Goal: Information Seeking & Learning: Compare options

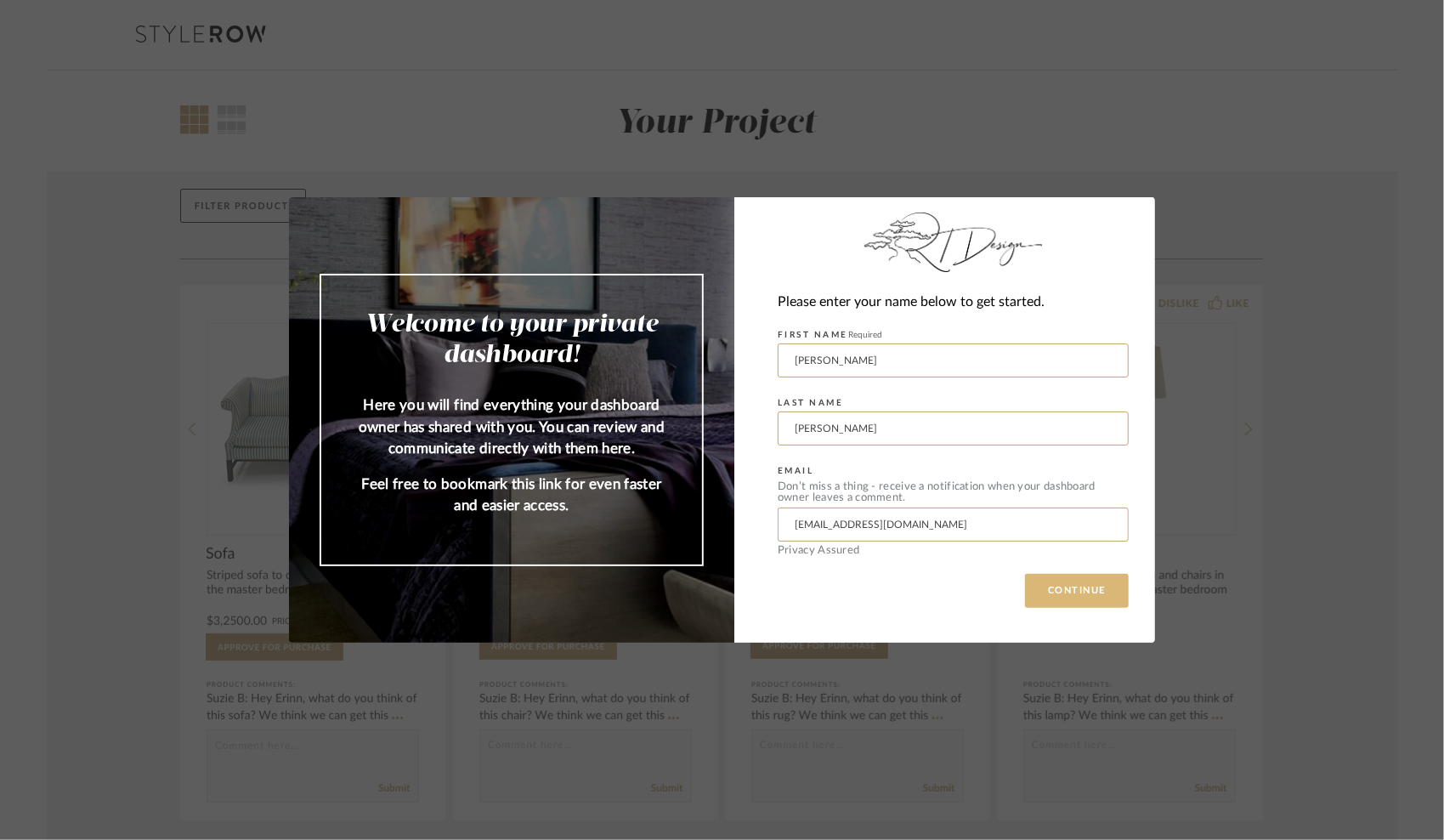
click at [1073, 588] on button "CONTINUE" at bounding box center [1076, 590] width 103 height 34
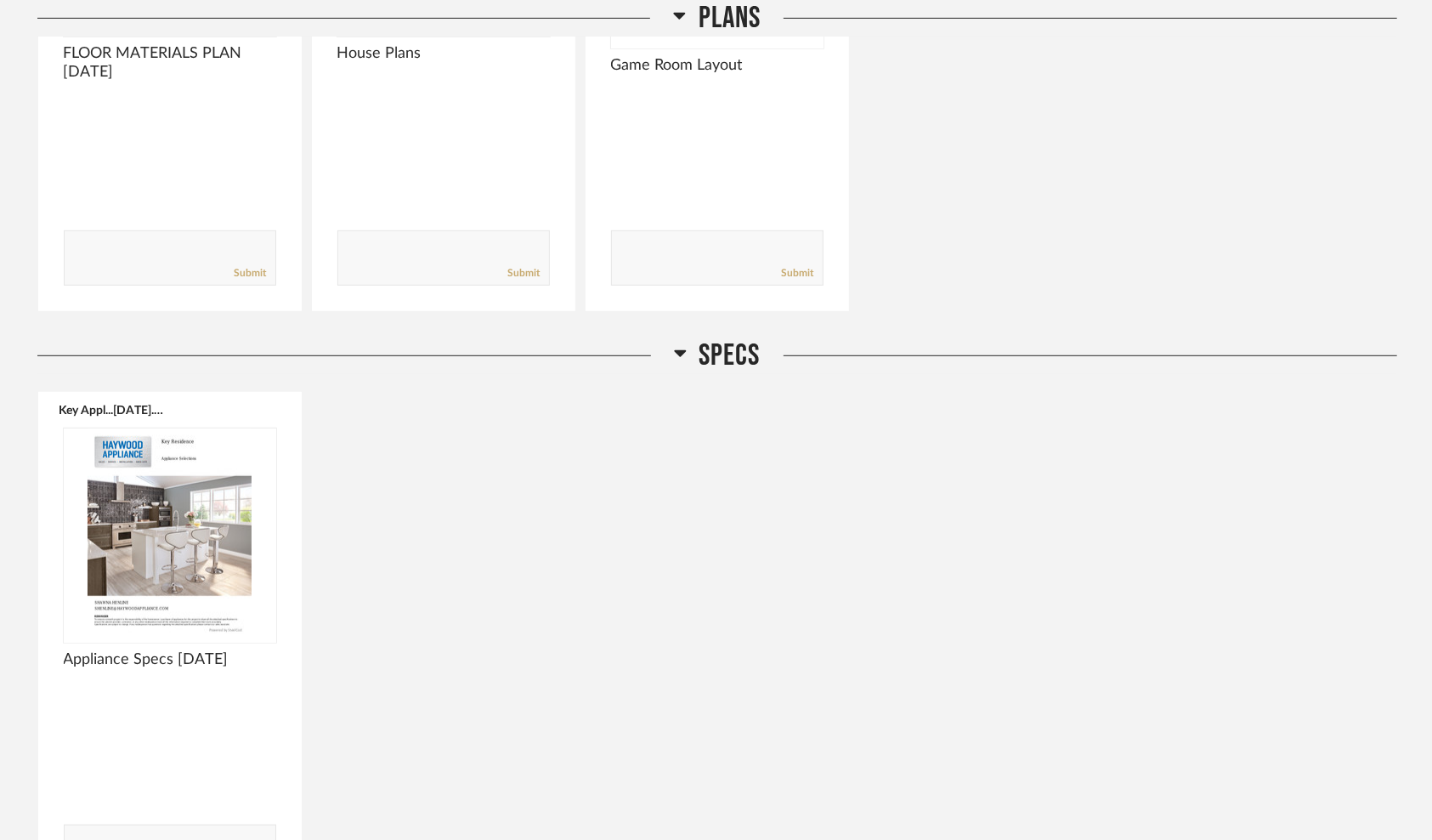
scroll to position [510, 0]
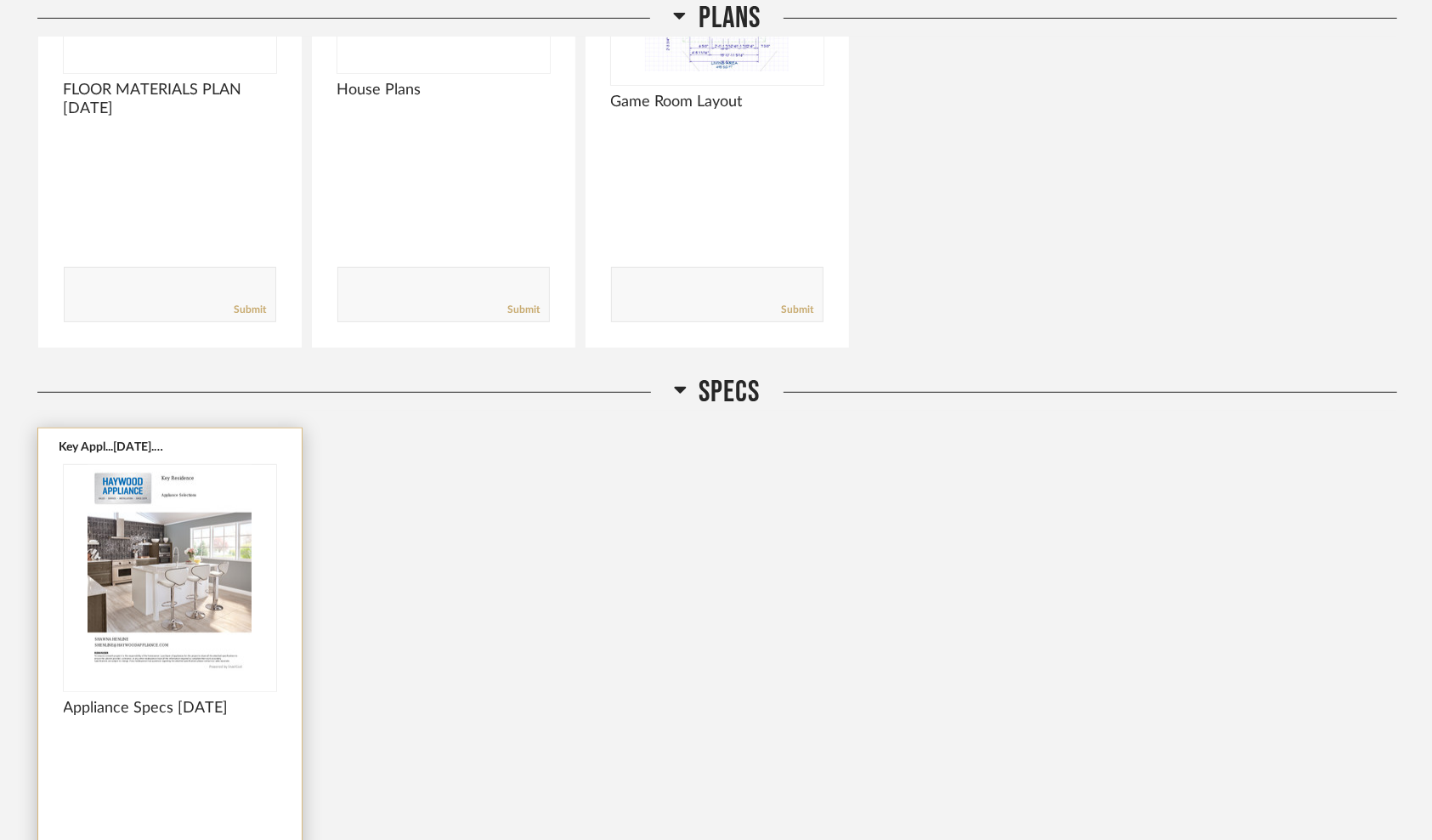
click at [179, 617] on img "0" at bounding box center [169, 571] width 213 height 213
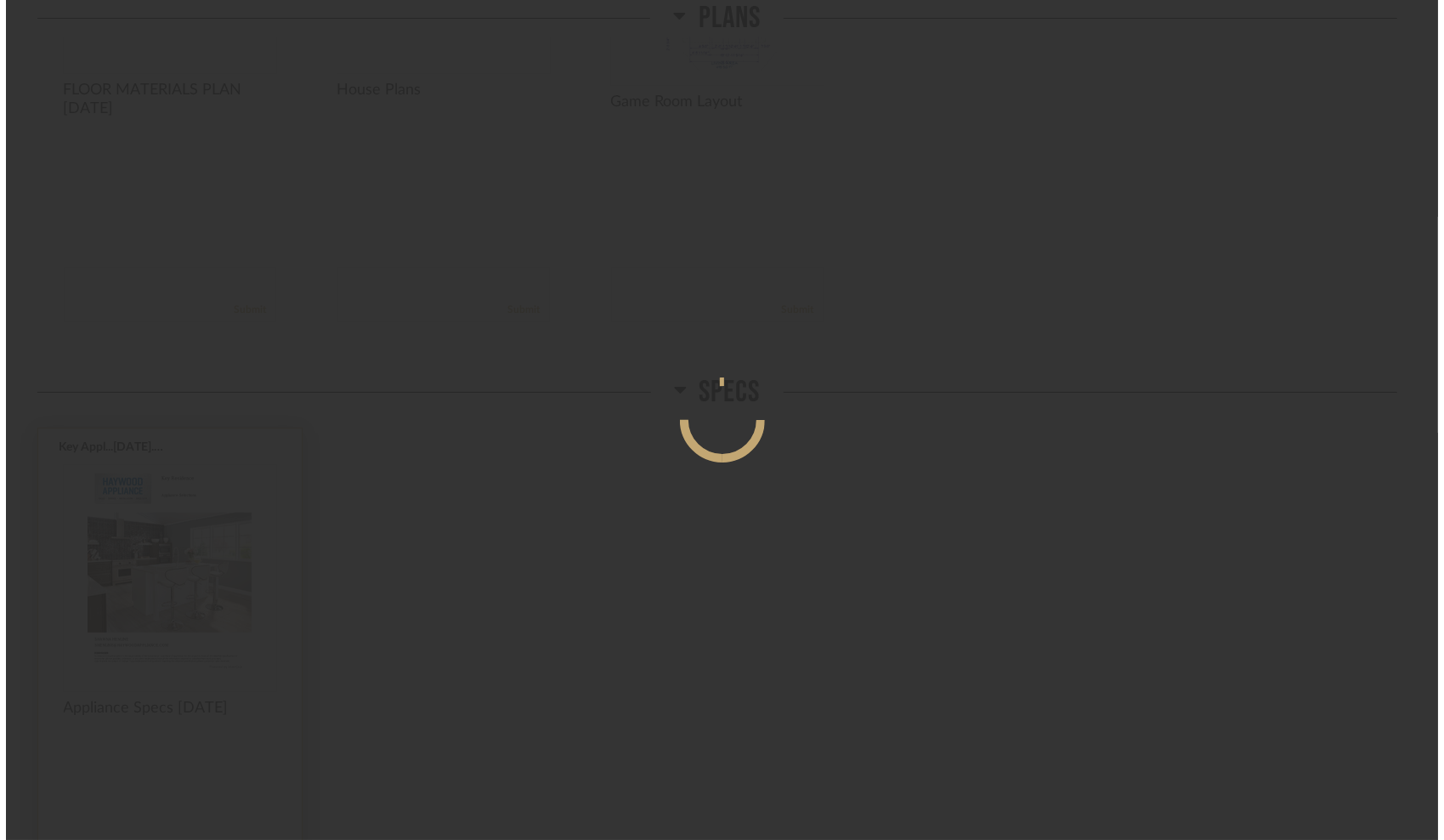
scroll to position [0, 0]
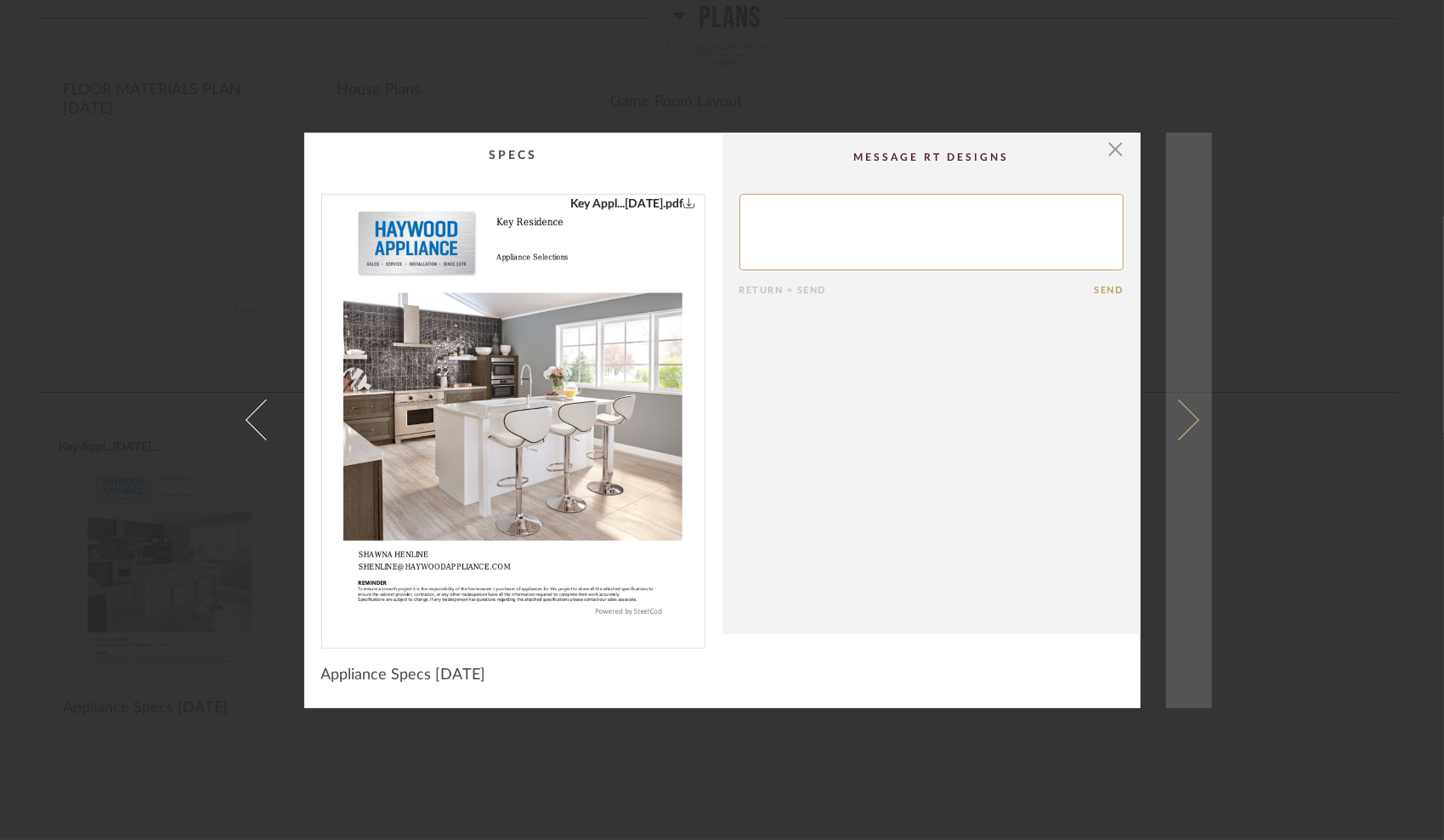
click at [1183, 415] on span at bounding box center [1178, 419] width 41 height 41
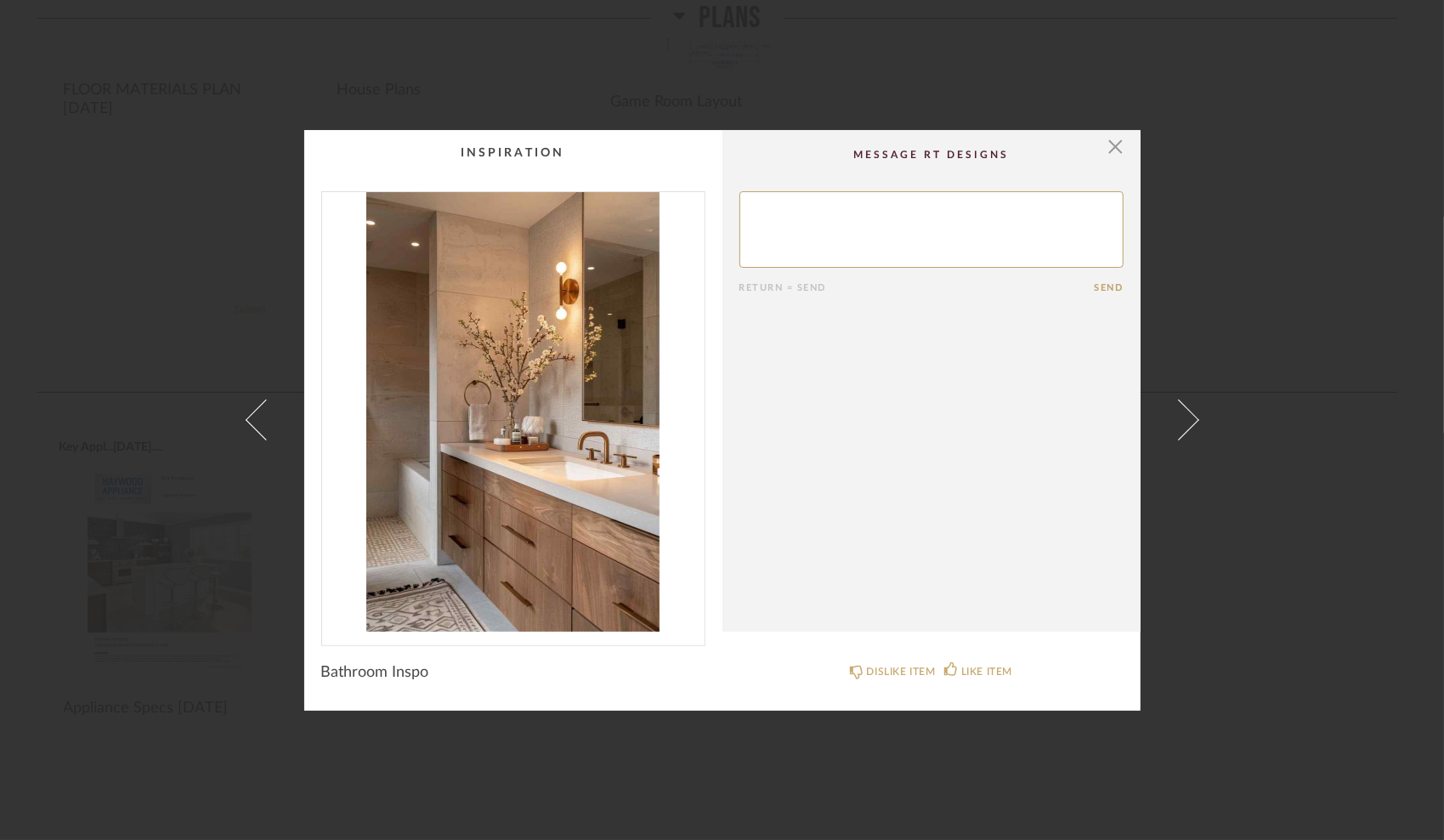
click at [1183, 415] on span at bounding box center [1178, 419] width 41 height 41
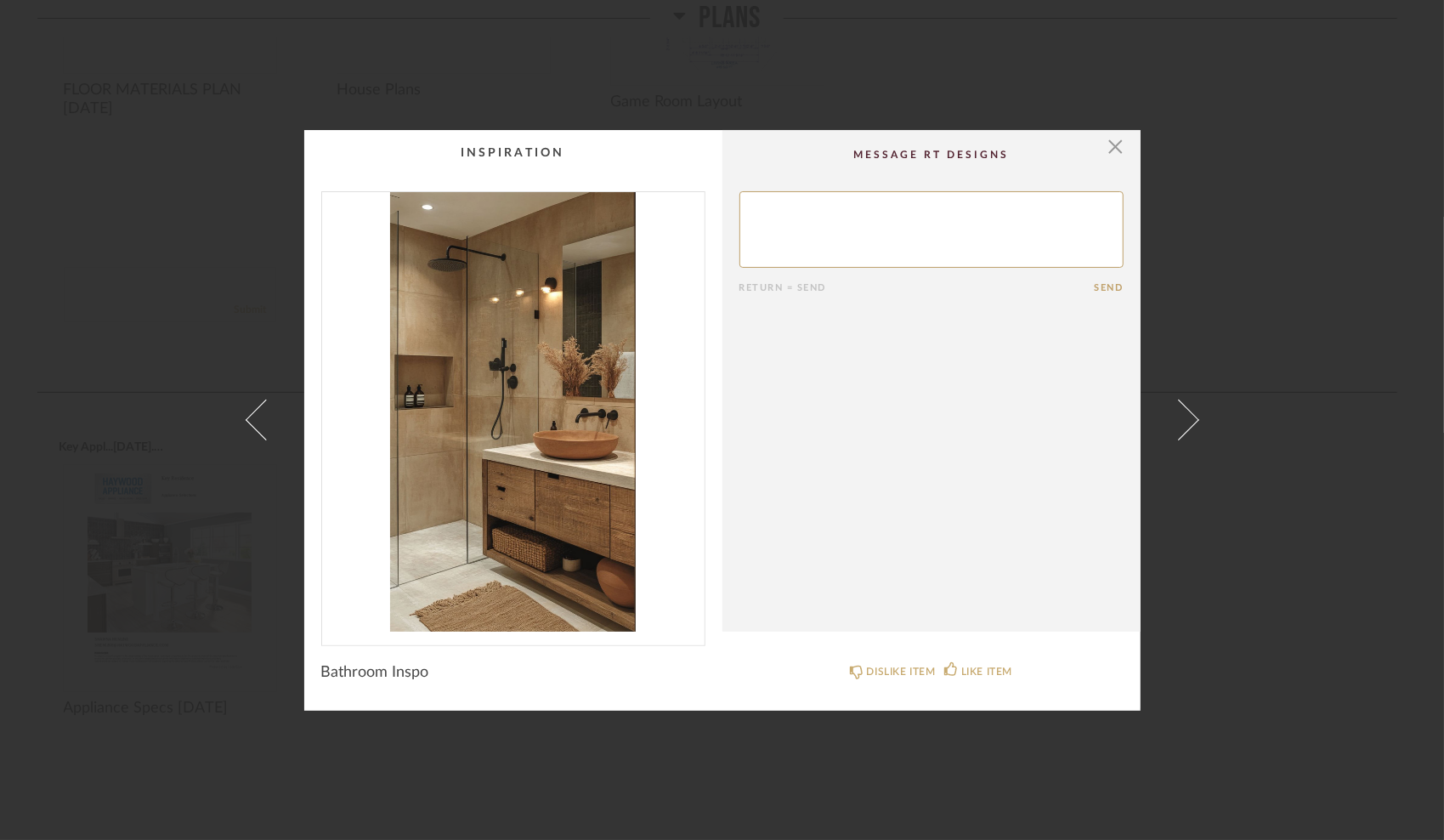
click at [1183, 415] on span at bounding box center [1178, 419] width 41 height 41
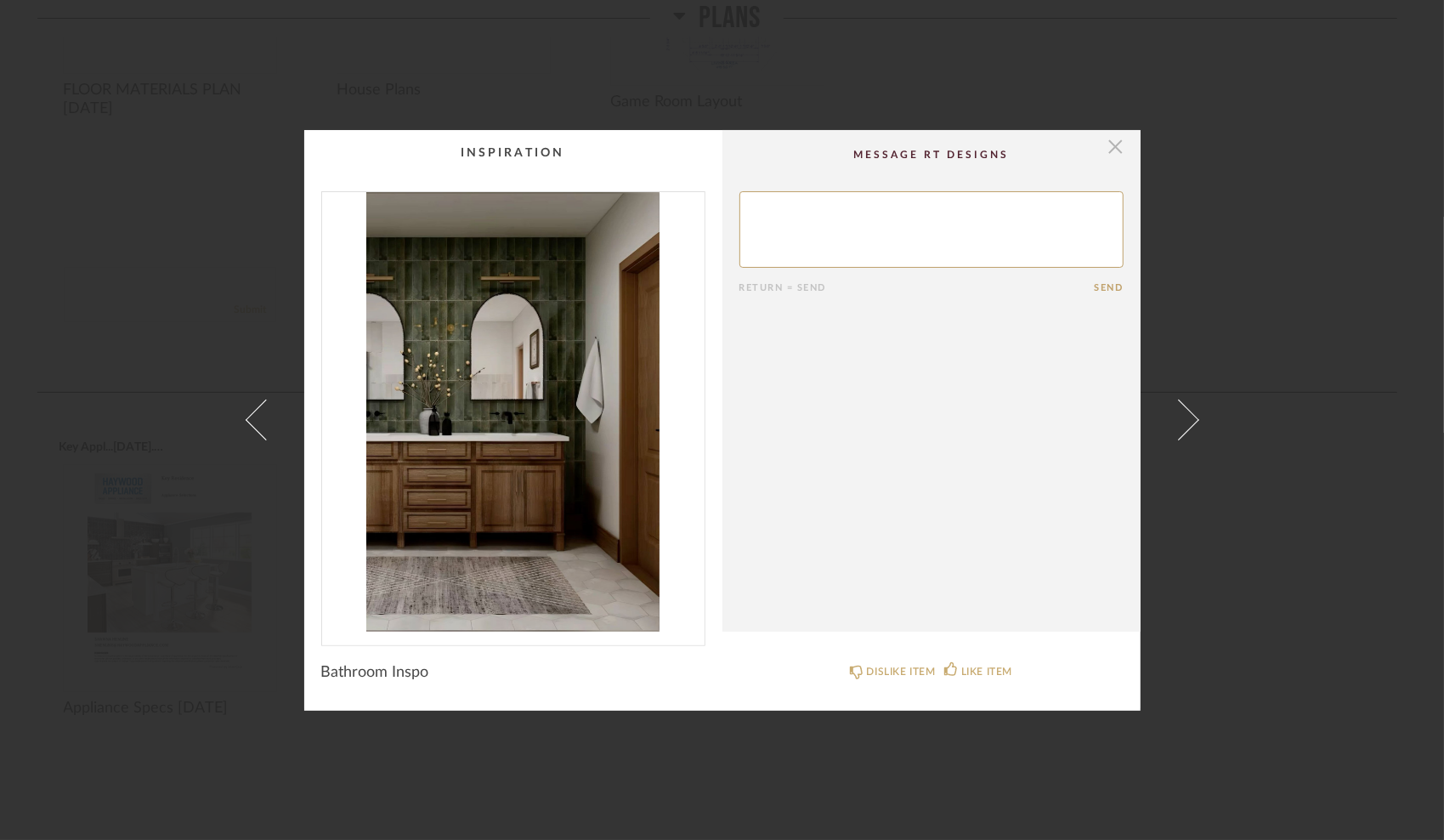
click at [1106, 140] on span "button" at bounding box center [1115, 147] width 34 height 34
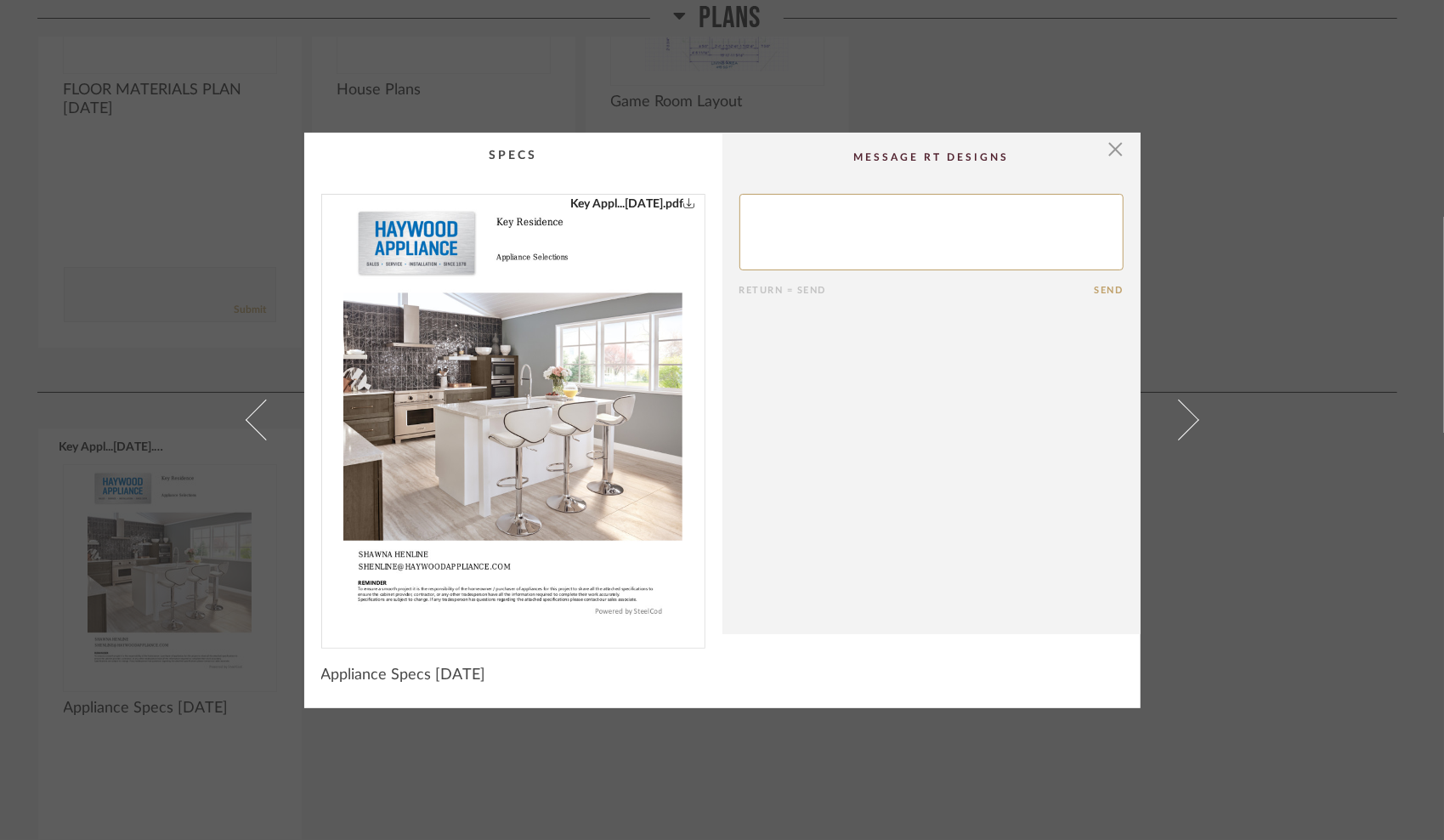
click at [506, 377] on img "0" at bounding box center [514, 414] width 340 height 439
click at [1109, 144] on span "button" at bounding box center [1115, 149] width 34 height 34
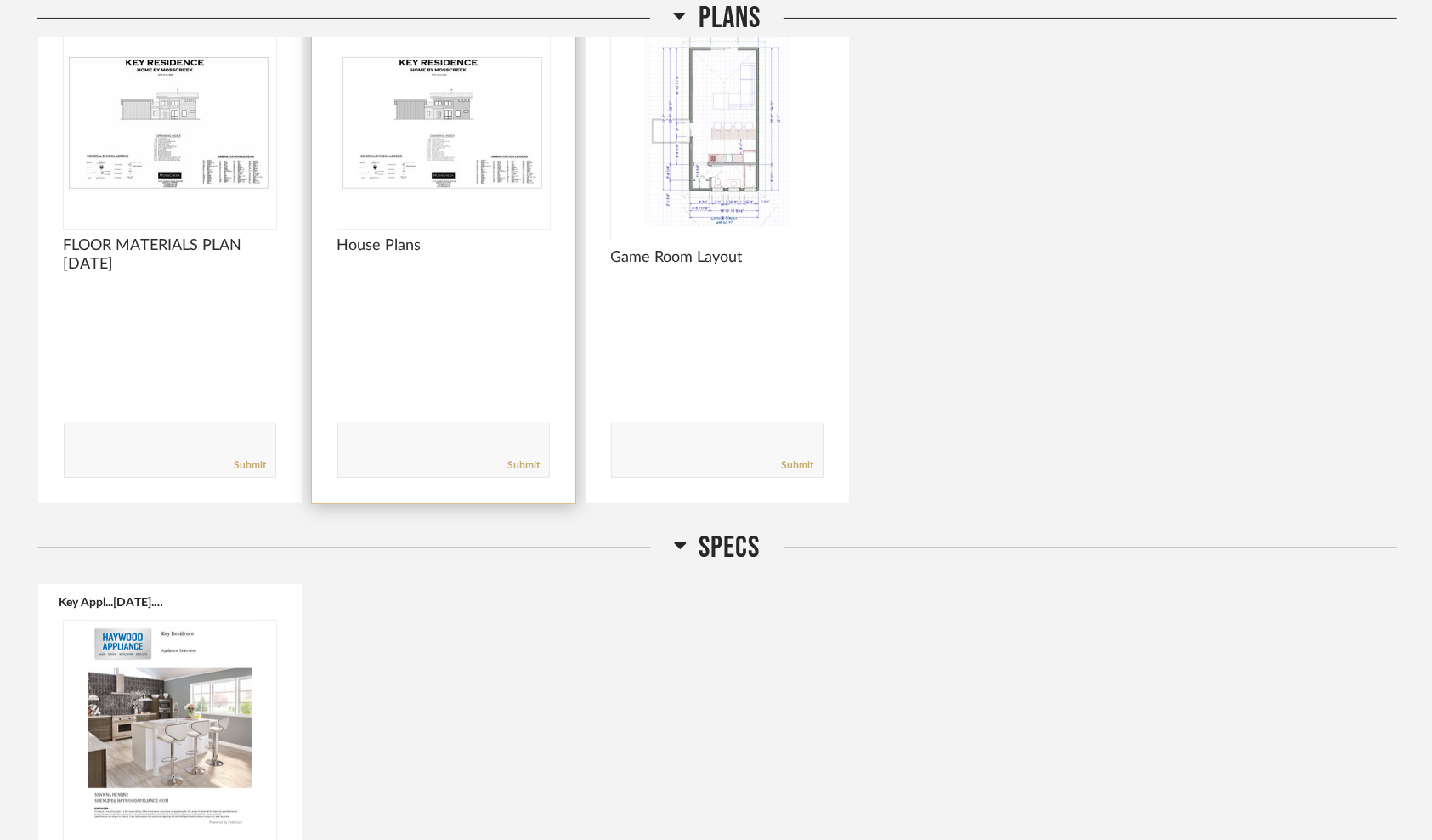
scroll to position [255, 0]
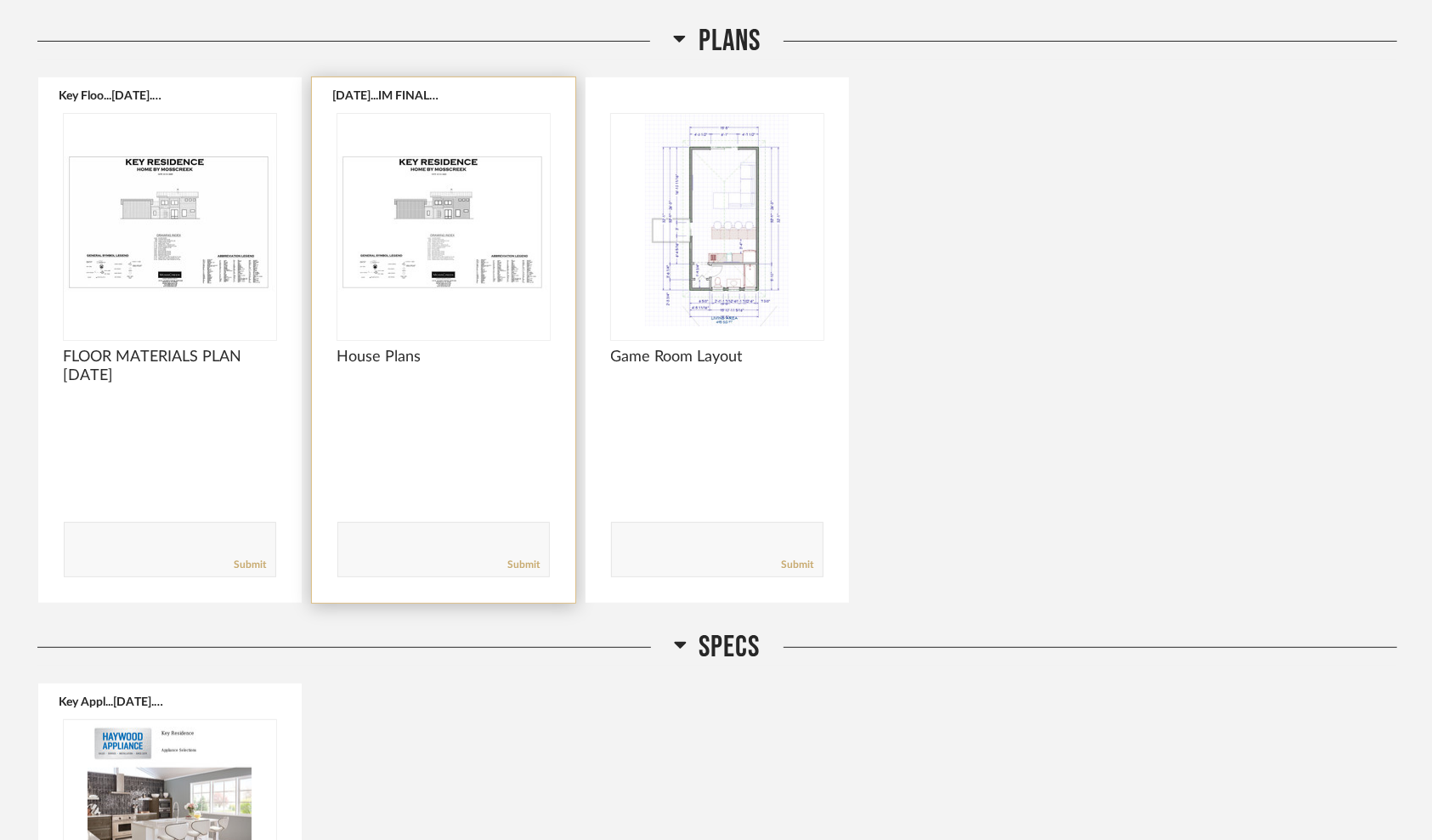
click at [419, 212] on img "0" at bounding box center [443, 220] width 213 height 213
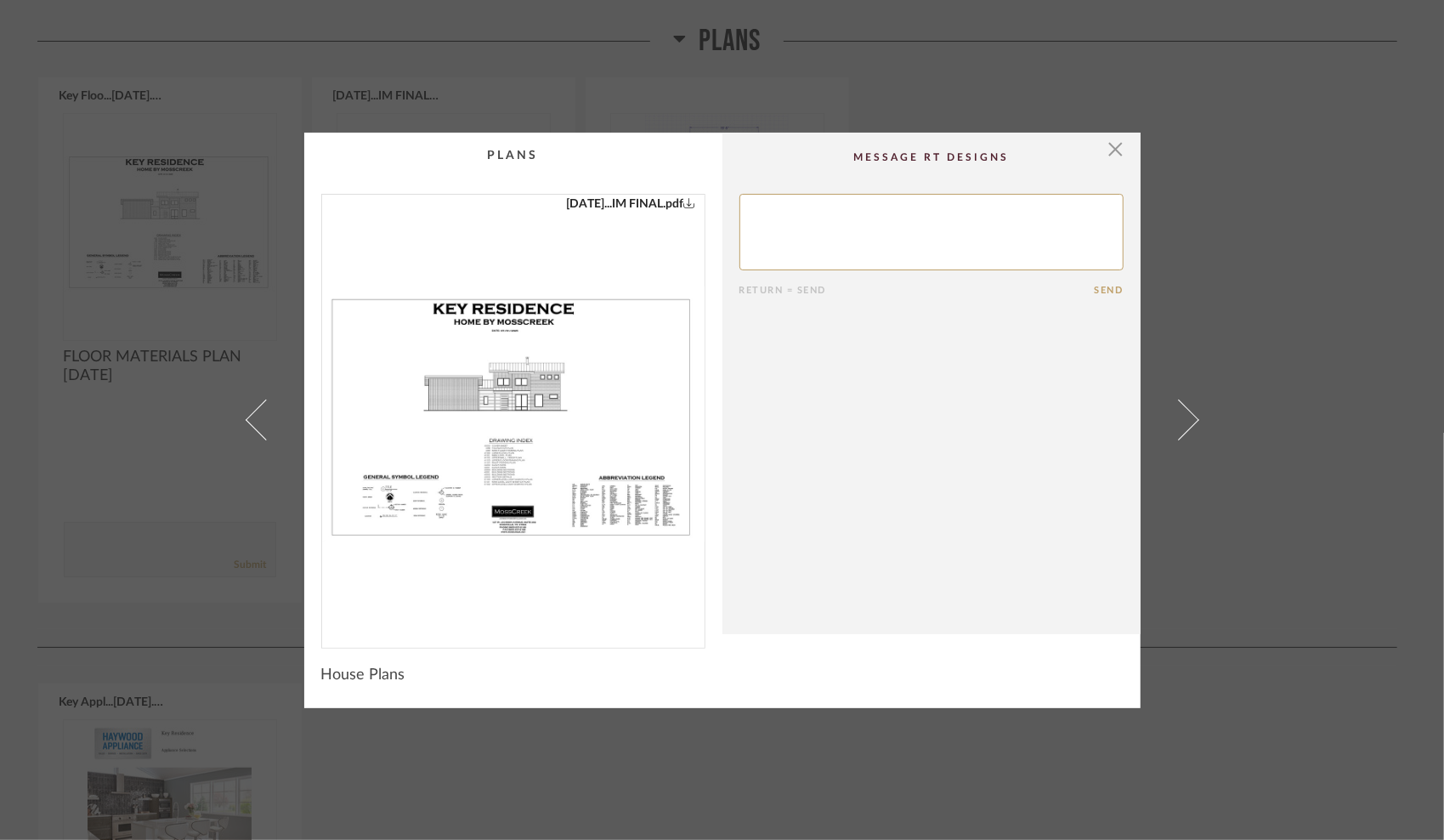
click at [482, 453] on img "0" at bounding box center [513, 414] width 383 height 439
click at [1109, 146] on span "button" at bounding box center [1115, 149] width 34 height 34
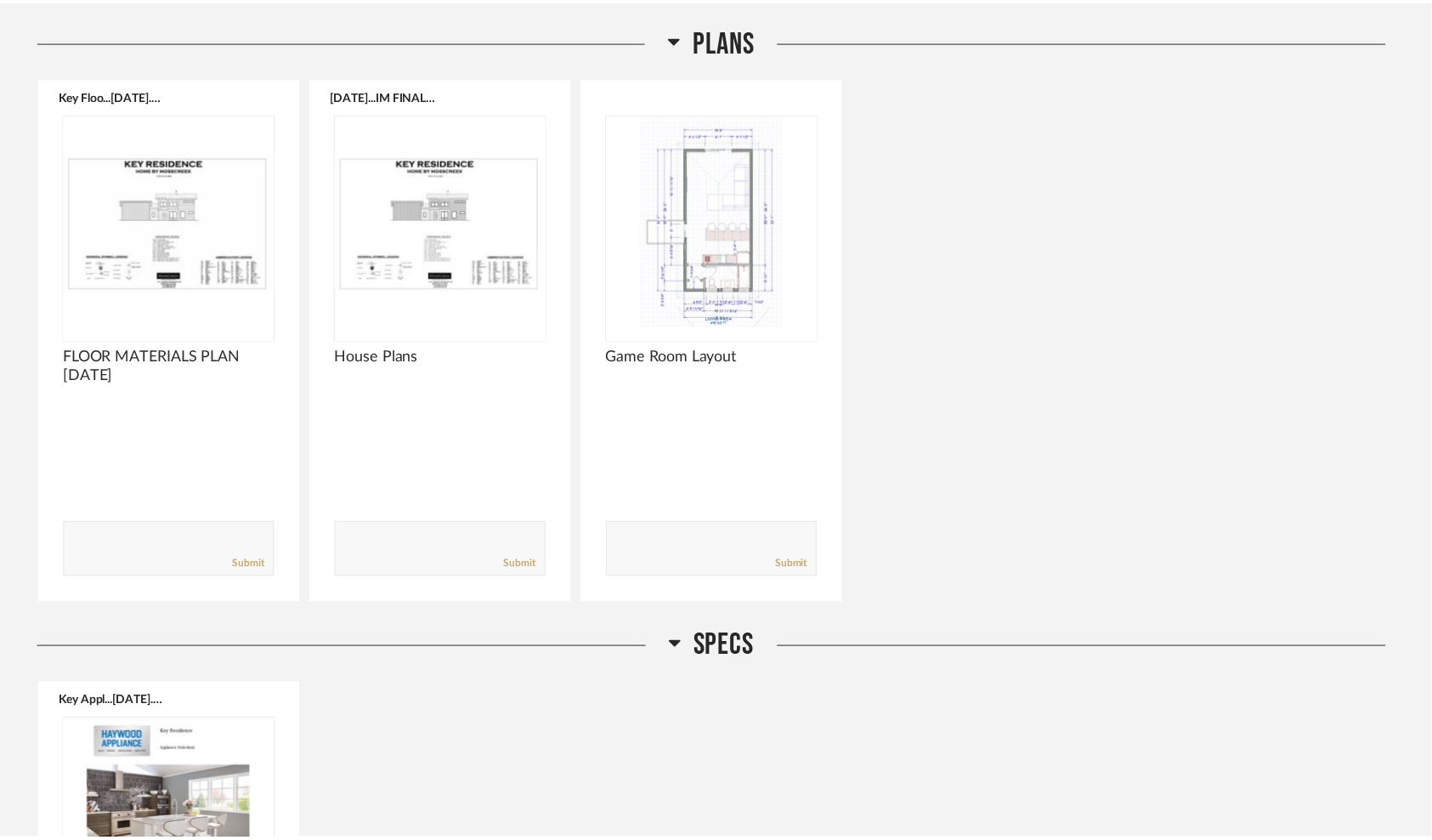
scroll to position [255, 0]
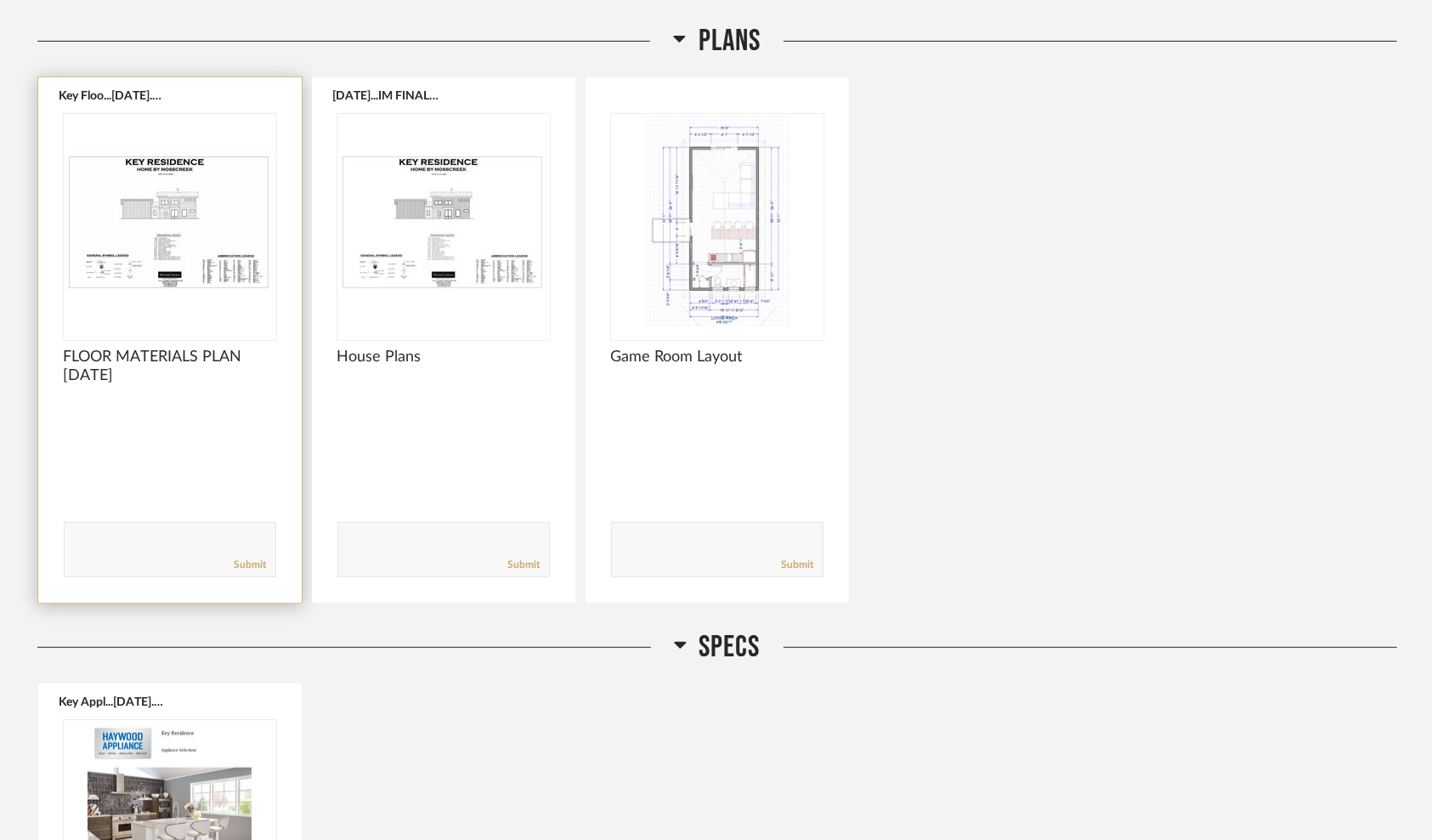
click at [166, 266] on img "0" at bounding box center [169, 220] width 213 height 213
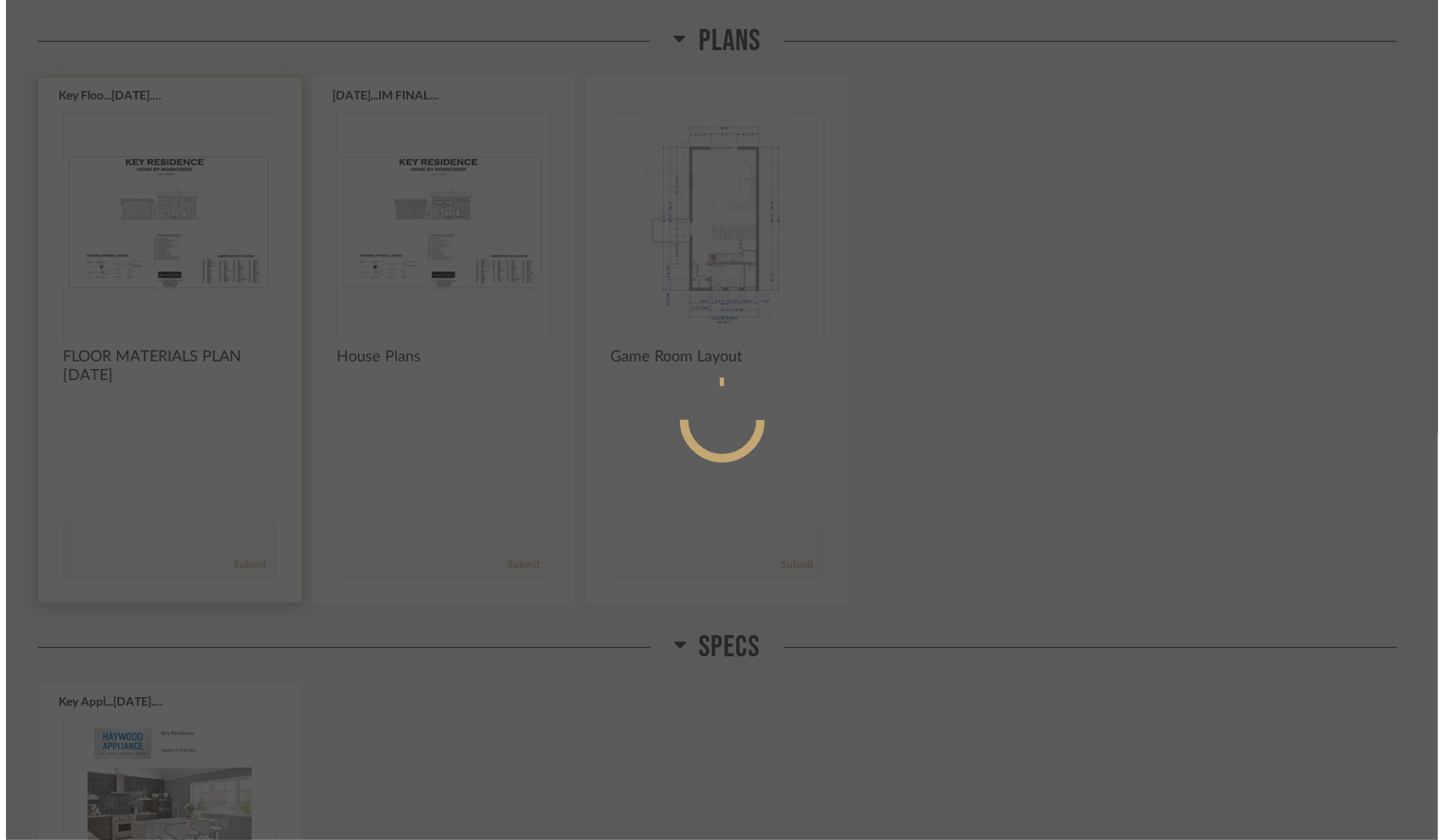
scroll to position [0, 0]
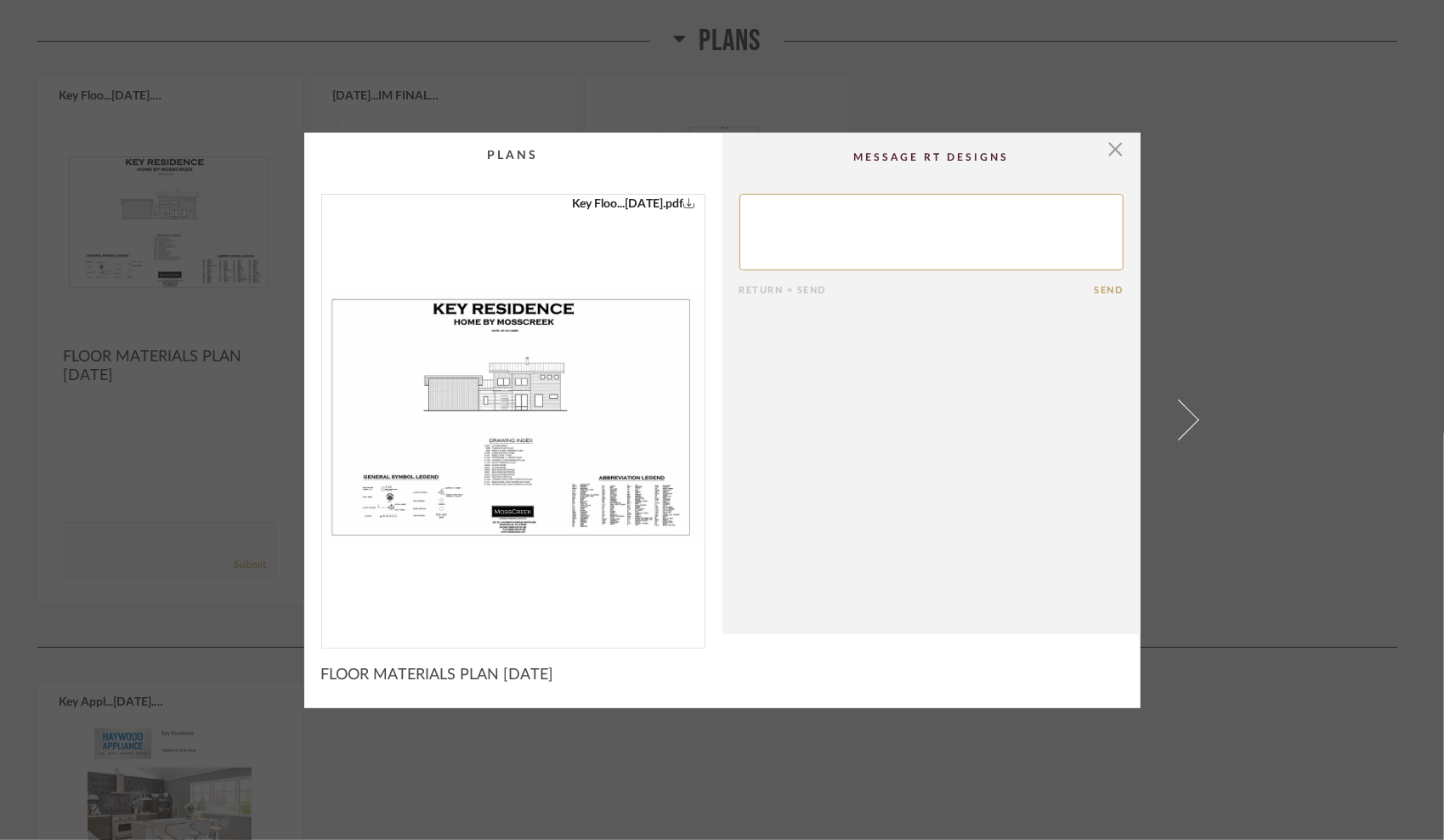
click at [476, 432] on img "0" at bounding box center [513, 414] width 383 height 439
click at [1106, 146] on span "button" at bounding box center [1115, 149] width 34 height 34
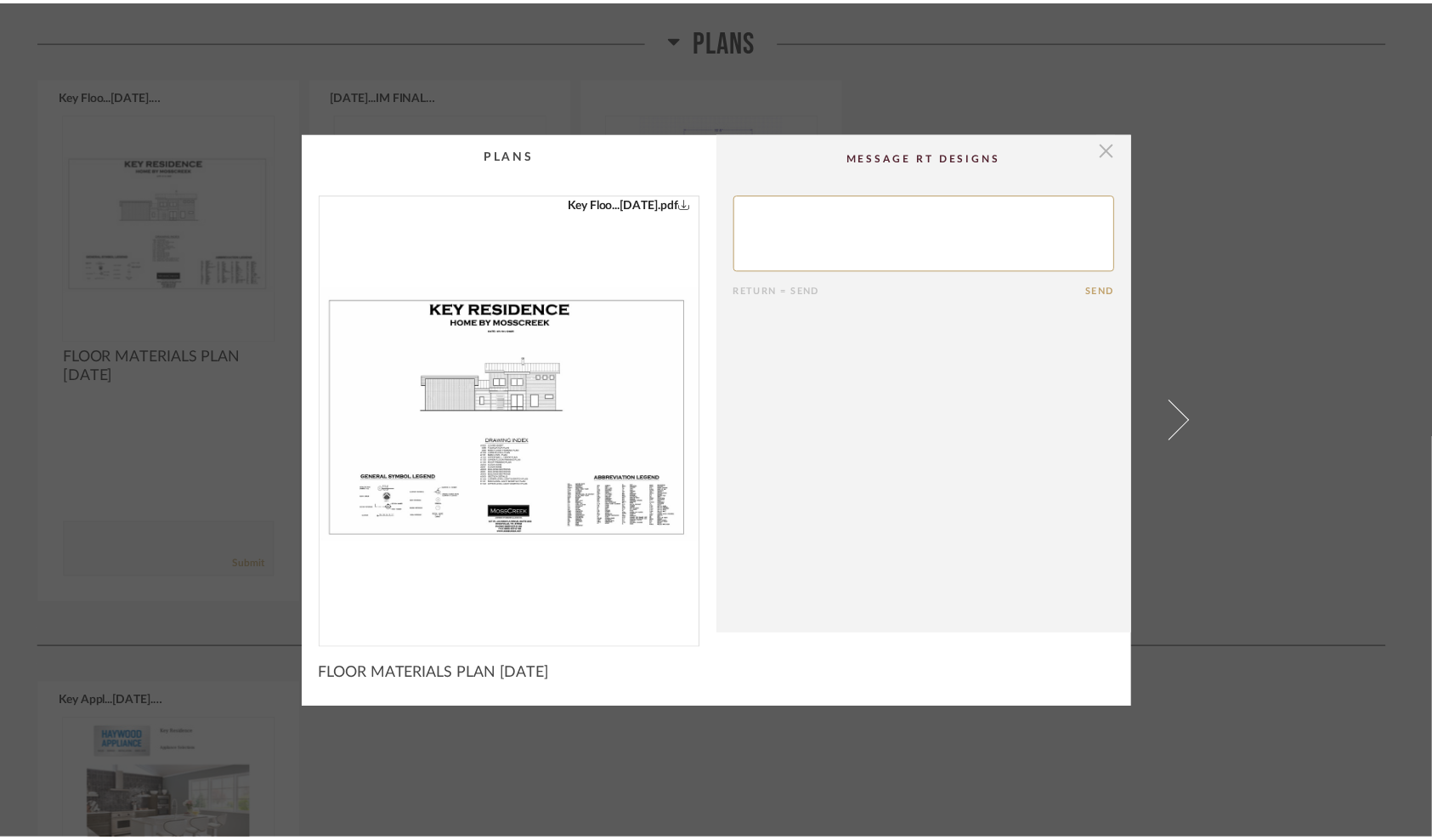
scroll to position [255, 0]
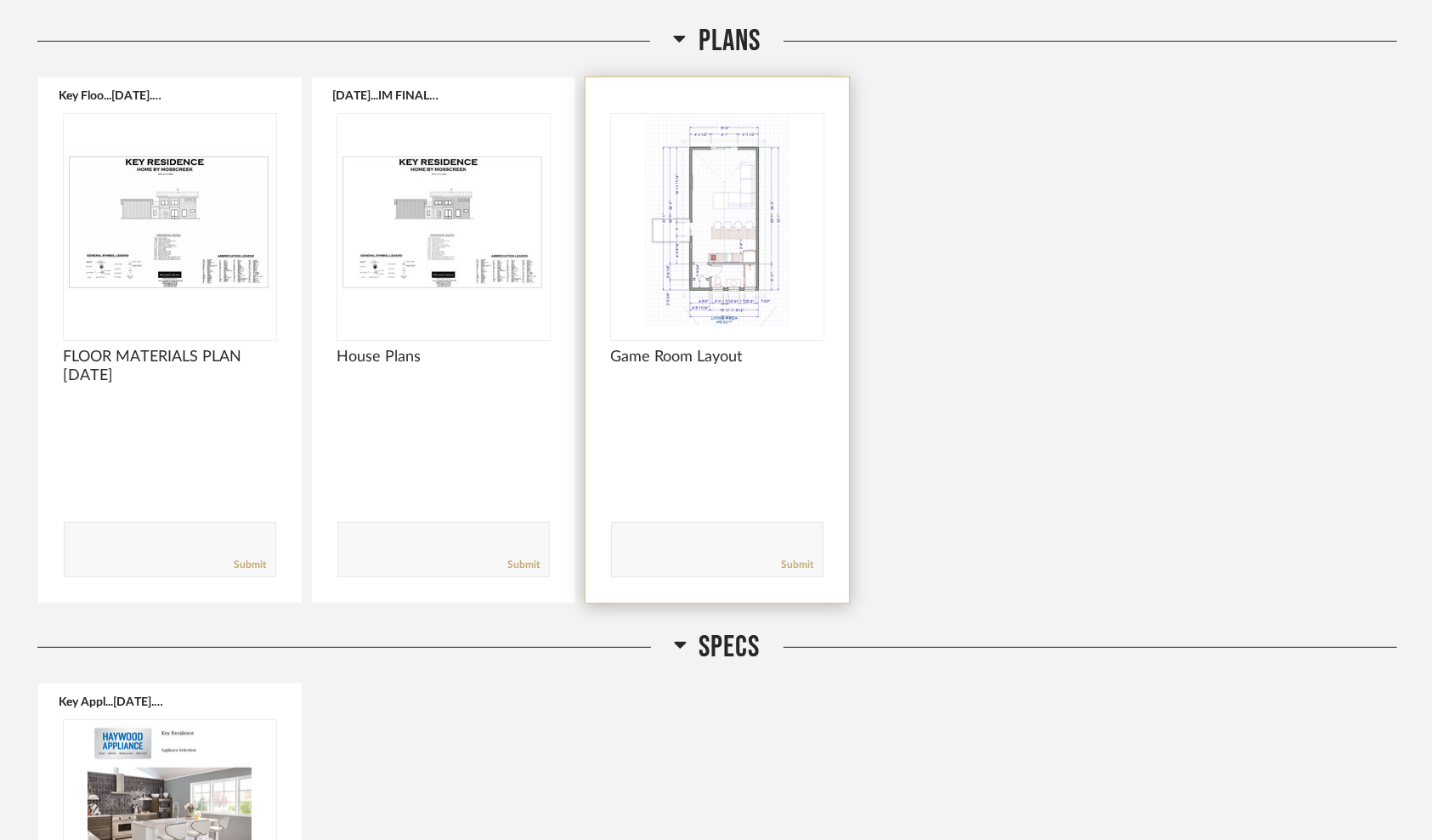
click at [702, 292] on img "0" at bounding box center [717, 220] width 213 height 213
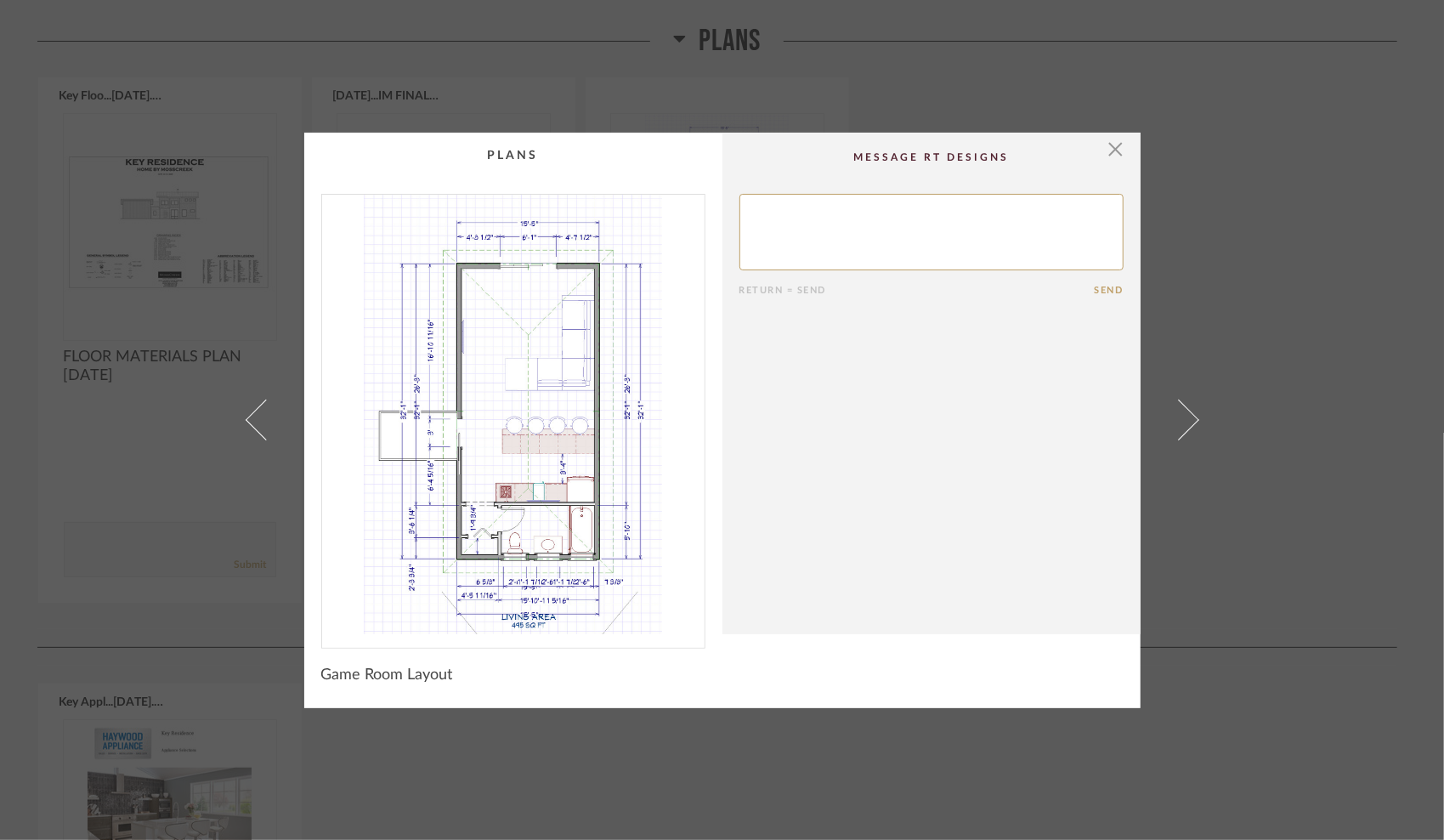
click at [491, 402] on img "0" at bounding box center [513, 414] width 383 height 439
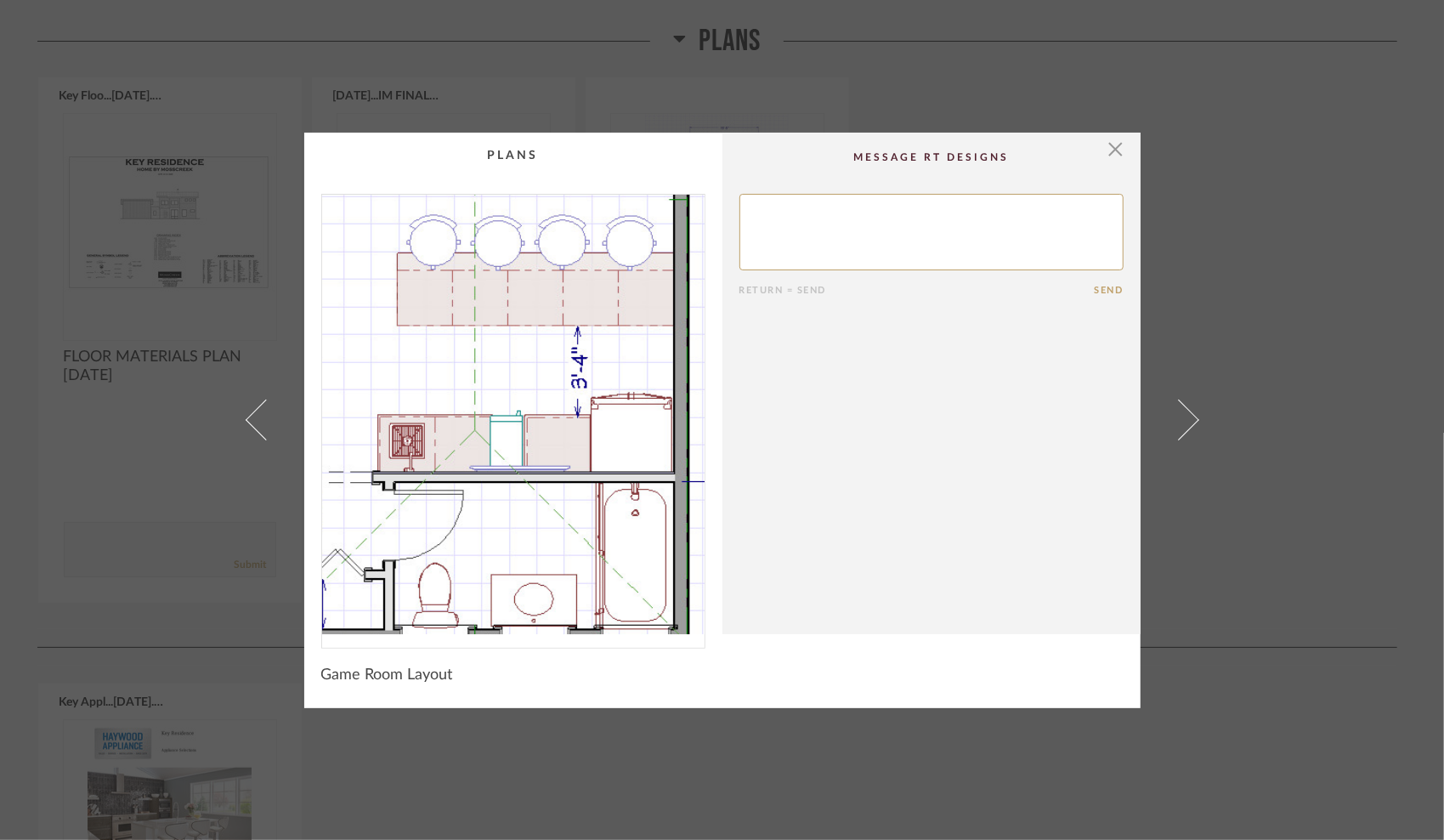
click at [535, 482] on img "0" at bounding box center [513, 414] width 383 height 439
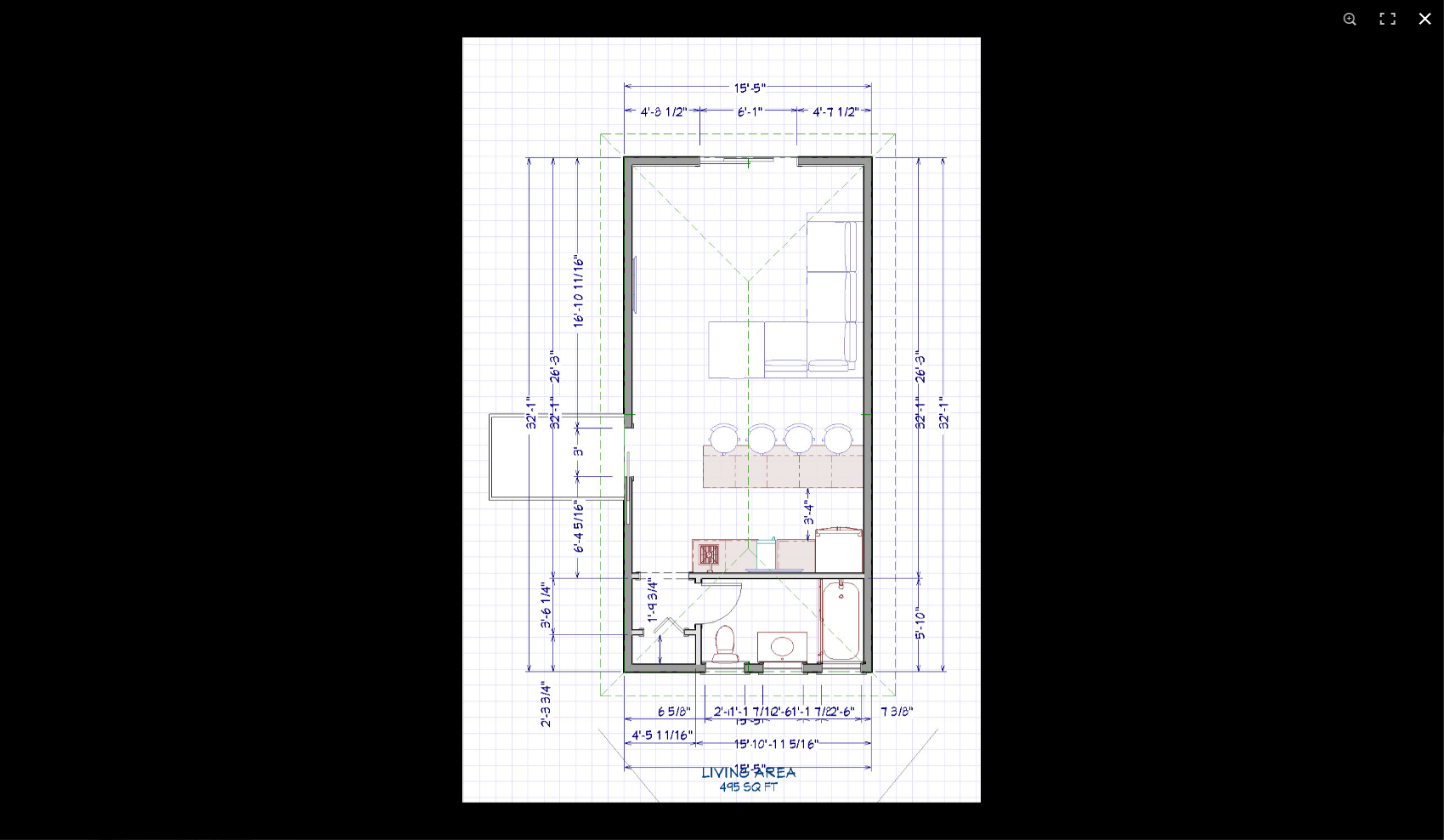
click at [1424, 10] on button at bounding box center [1425, 18] width 37 height 37
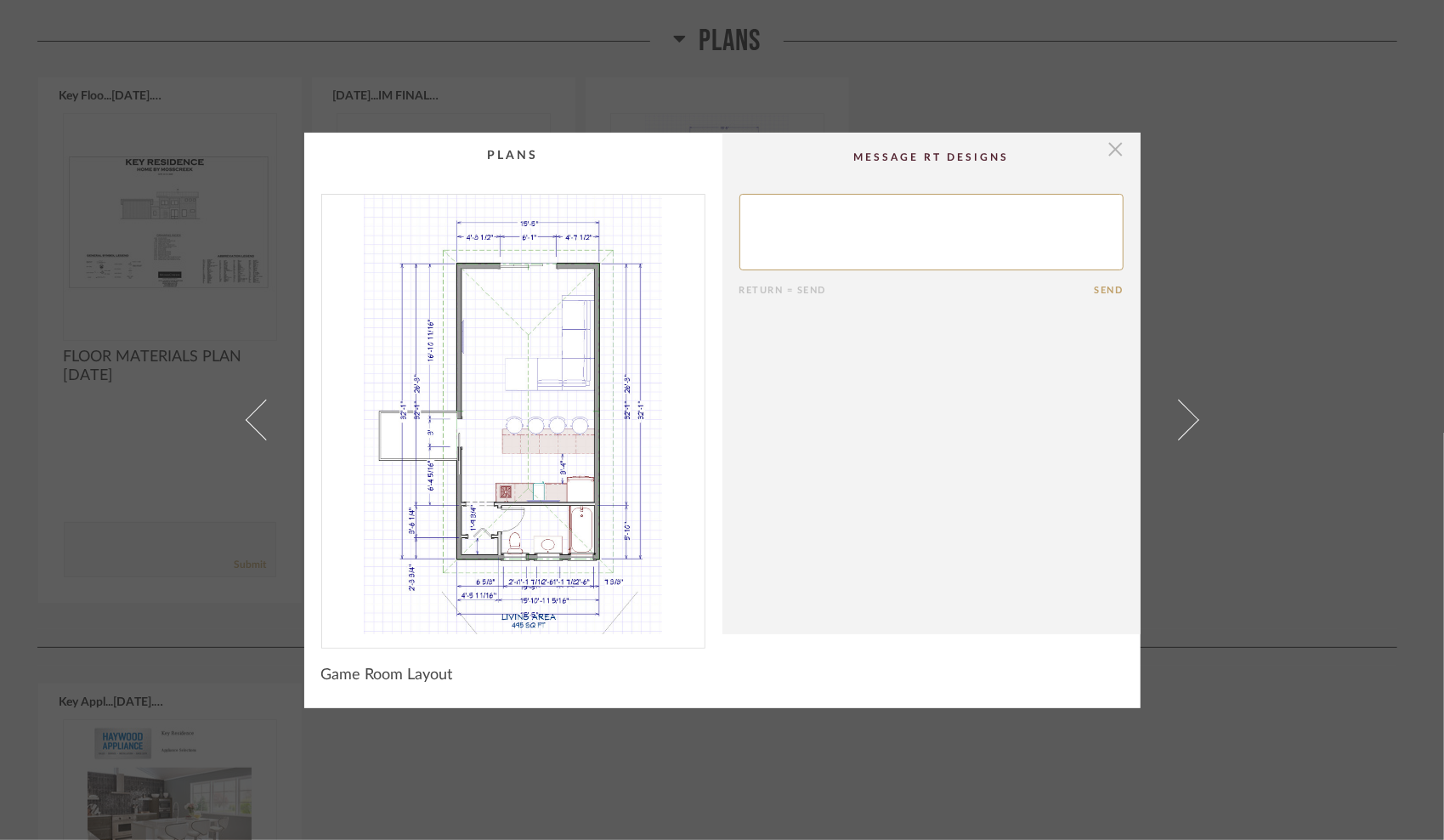
click at [1112, 143] on span "button" at bounding box center [1115, 149] width 34 height 34
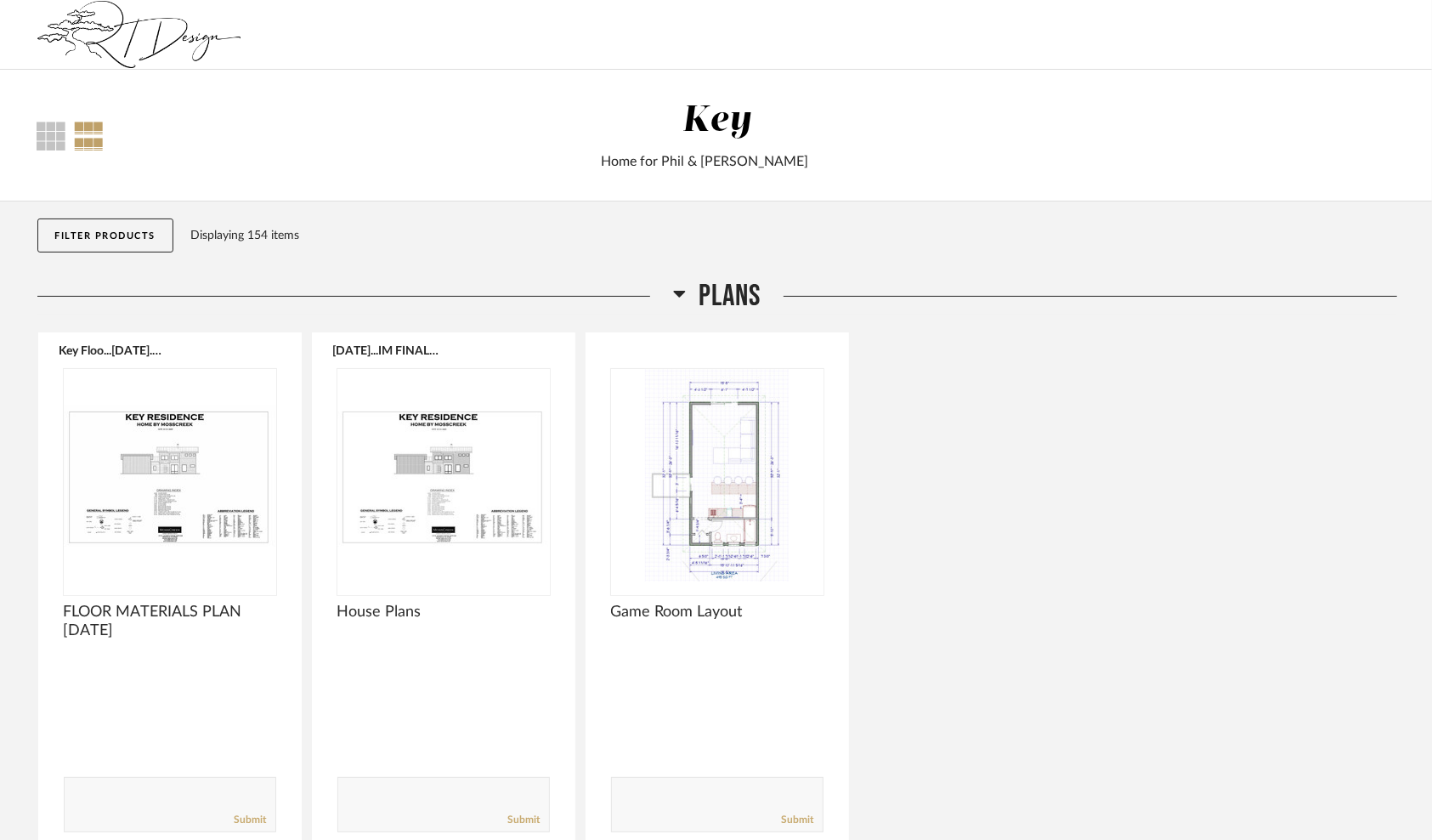
click at [114, 227] on button "Filter Products" at bounding box center [106, 235] width 137 height 34
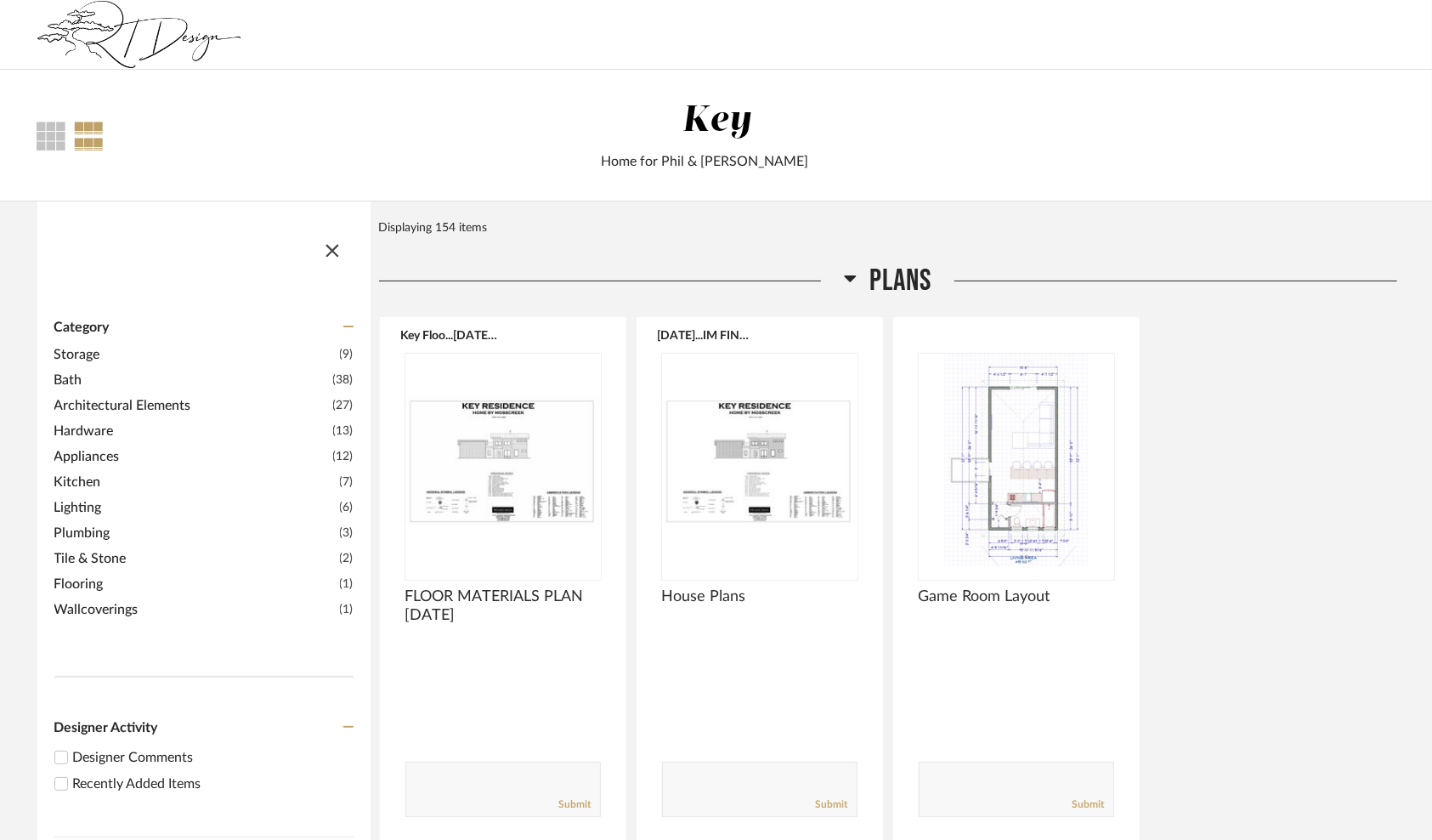
click at [88, 473] on span "Kitchen" at bounding box center [195, 482] width 281 height 21
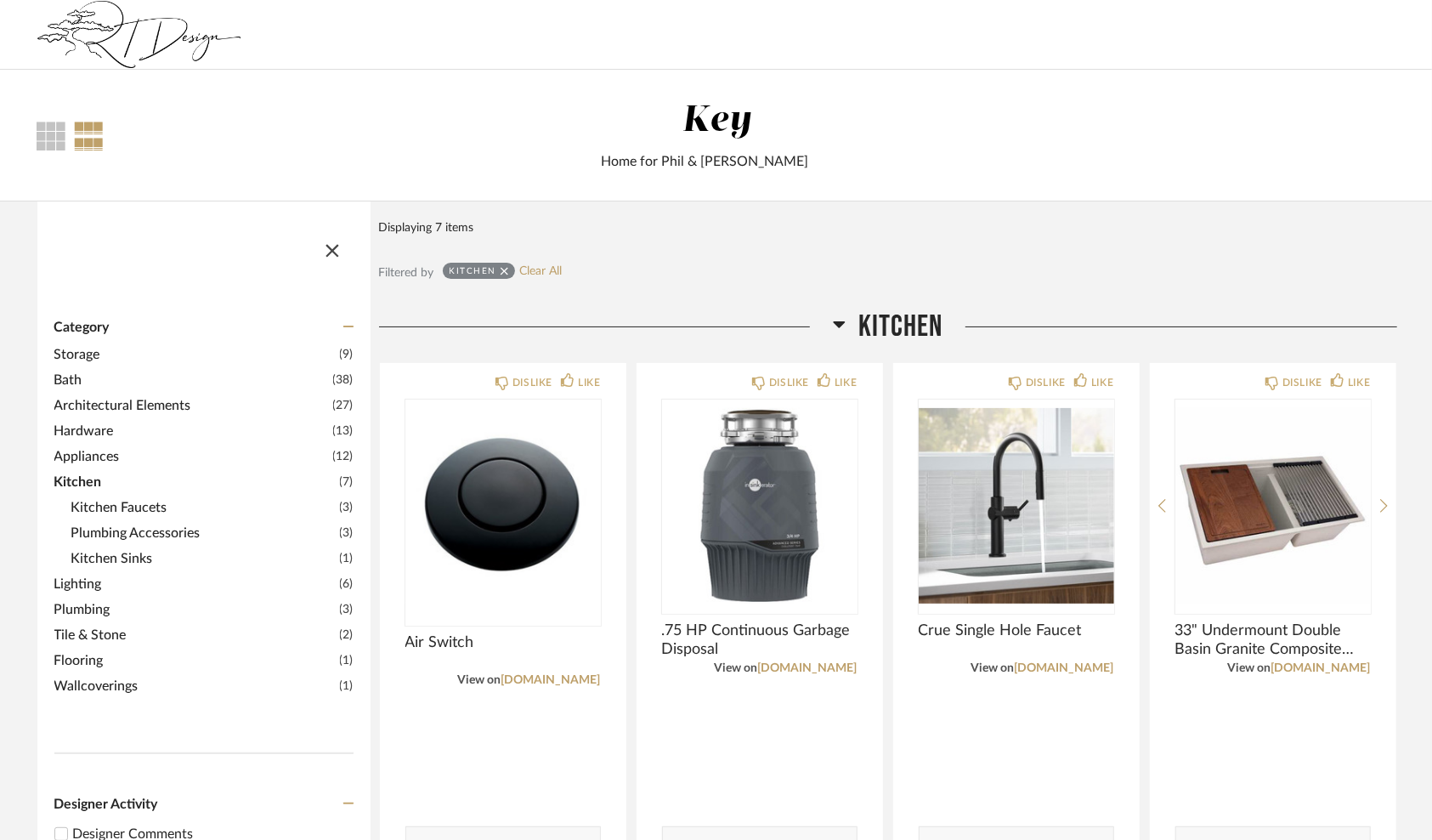
click at [78, 349] on span "Storage" at bounding box center [195, 355] width 281 height 21
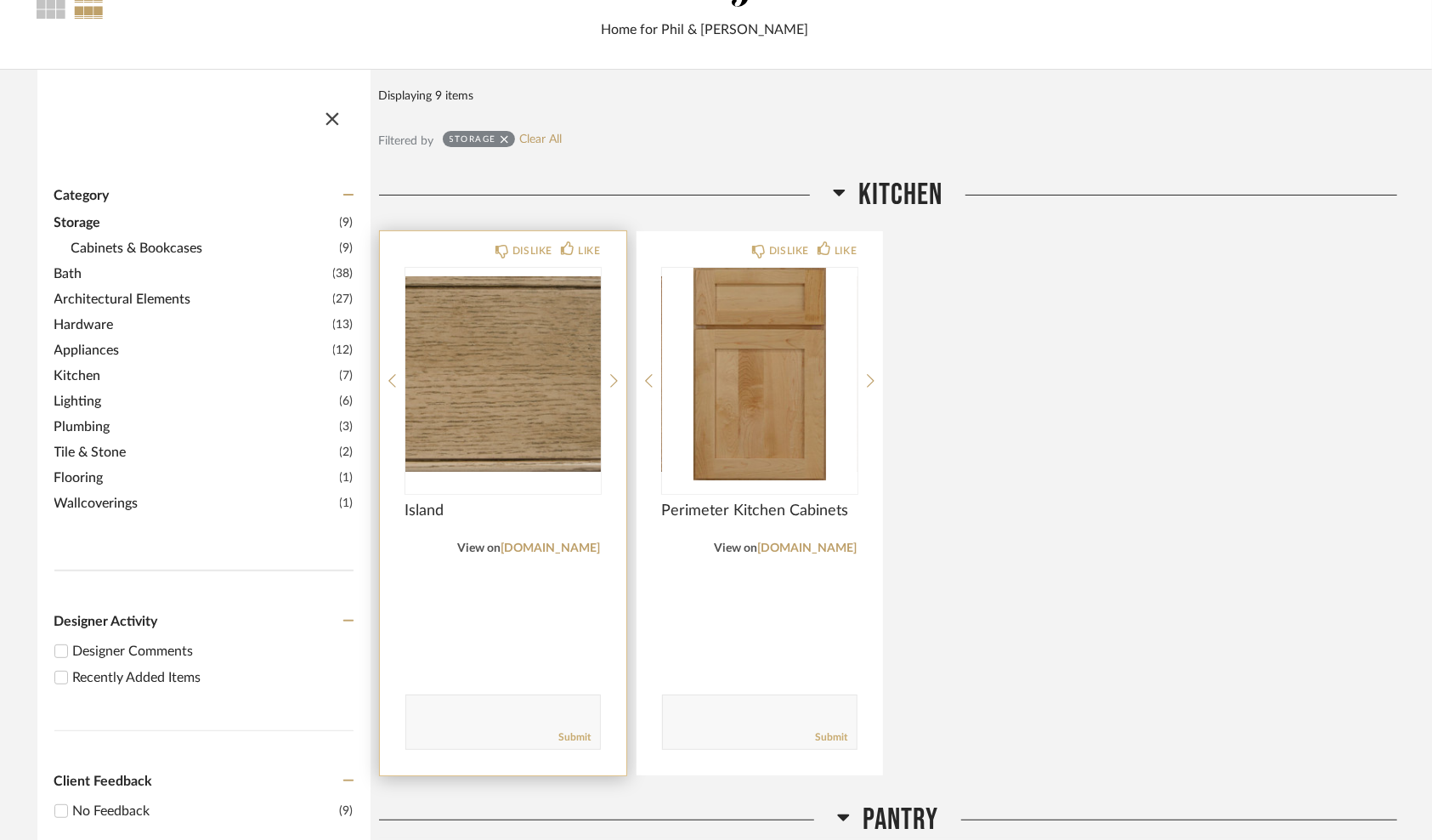
scroll to position [170, 0]
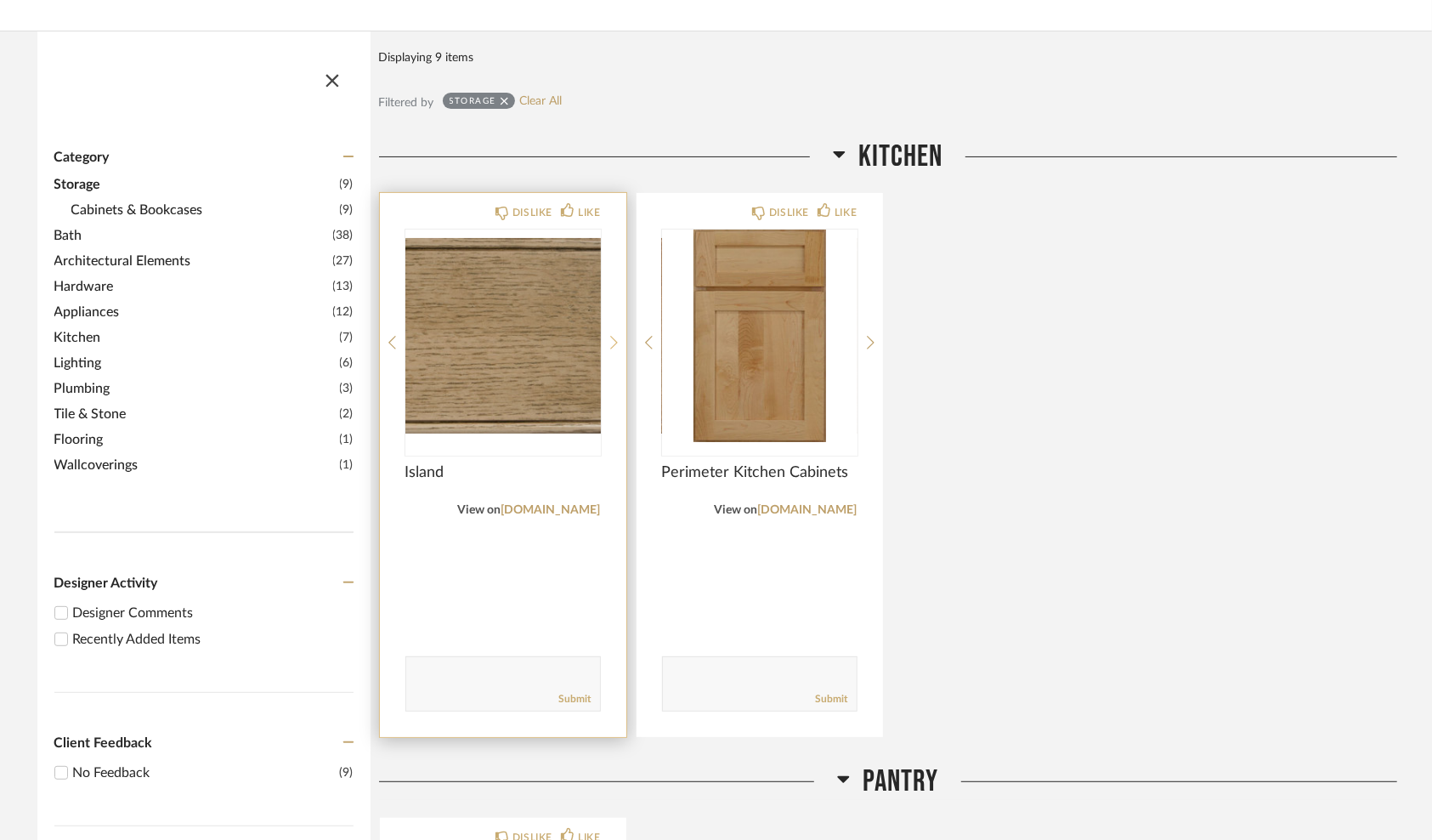
click at [610, 338] on icon at bounding box center [614, 343] width 8 height 16
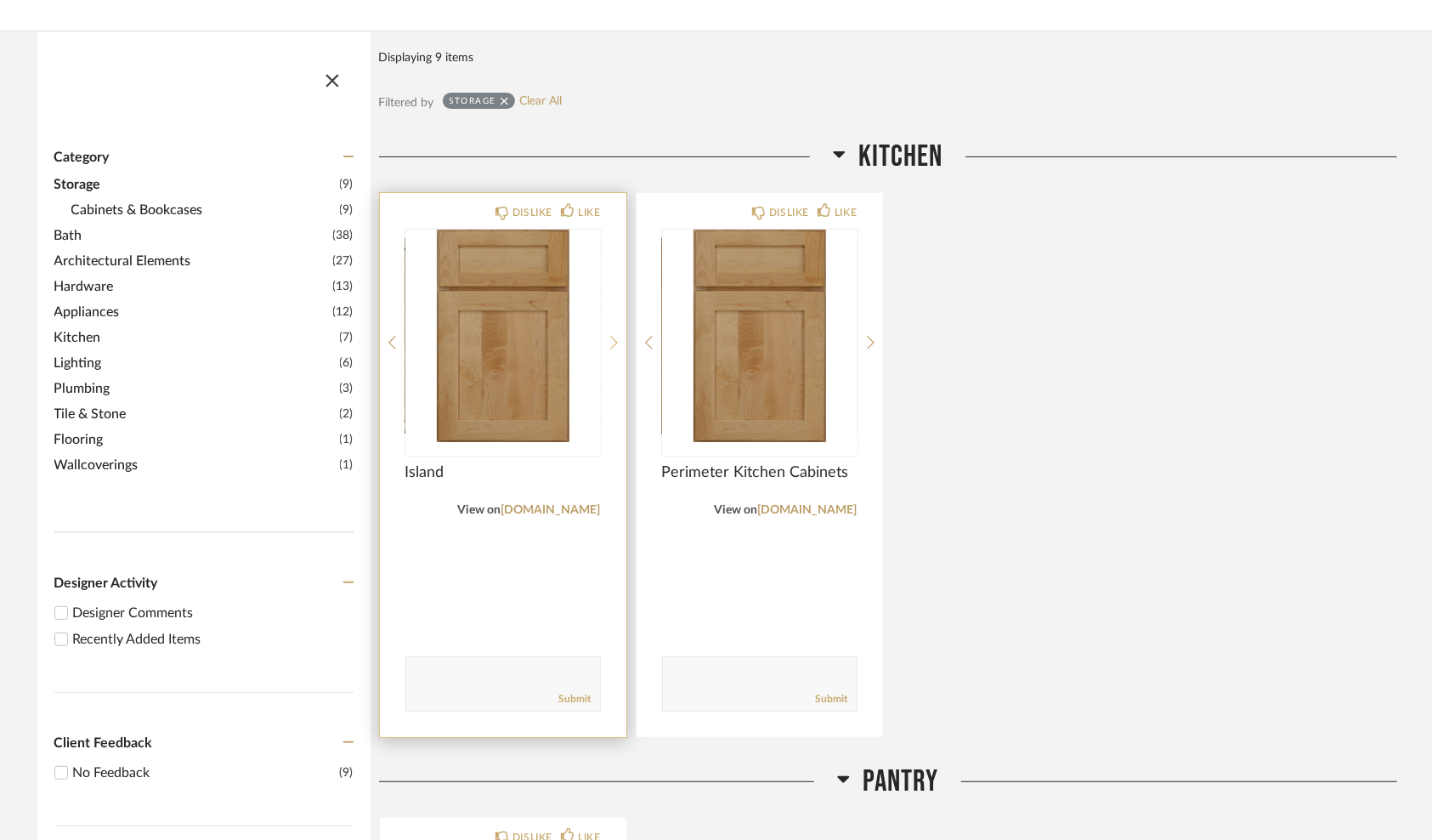
click at [611, 338] on icon at bounding box center [614, 343] width 8 height 16
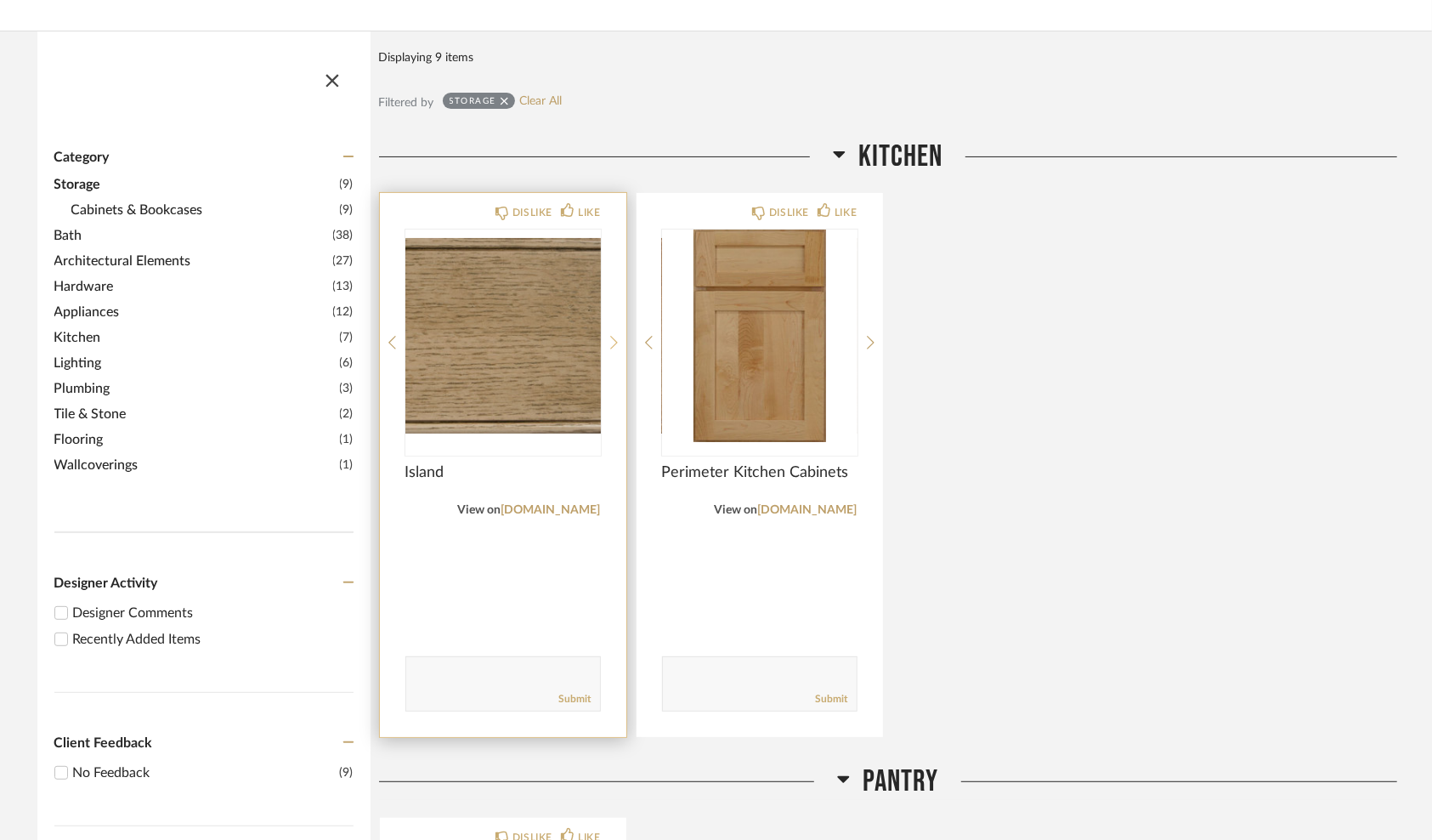
click at [611, 338] on icon at bounding box center [614, 343] width 8 height 16
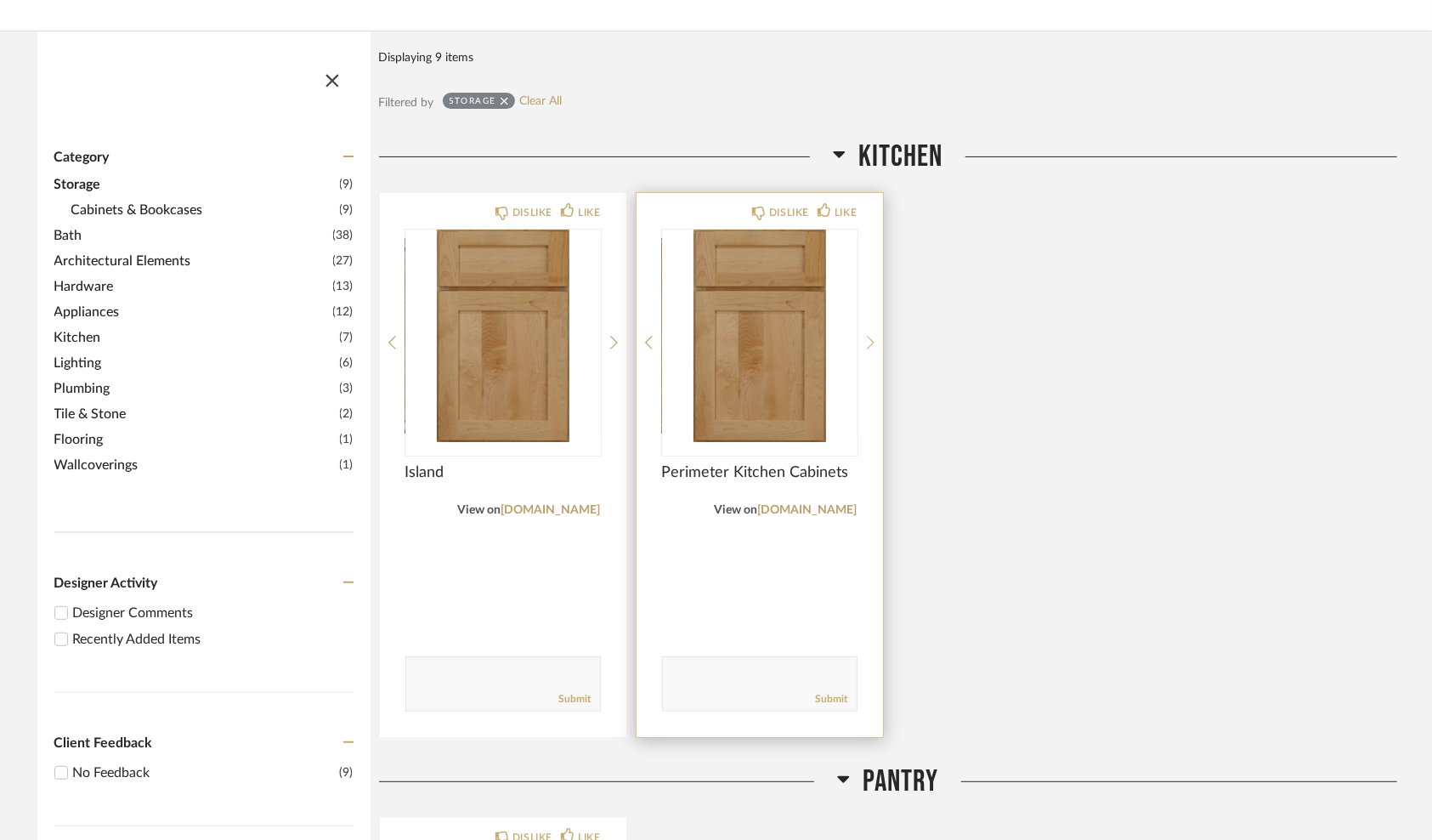
click at [871, 338] on icon at bounding box center [870, 343] width 8 height 16
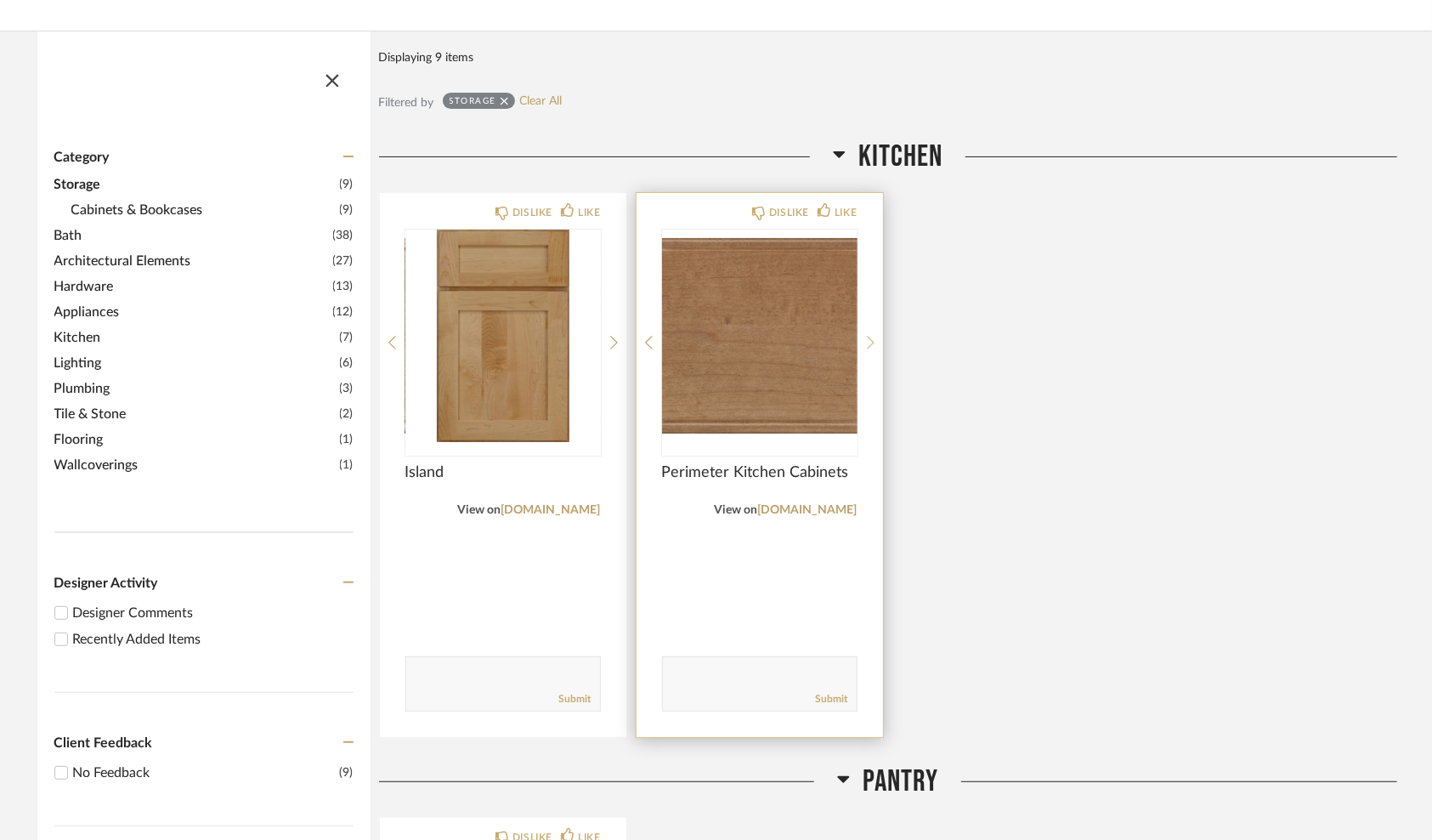
click at [871, 338] on icon at bounding box center [870, 343] width 8 height 16
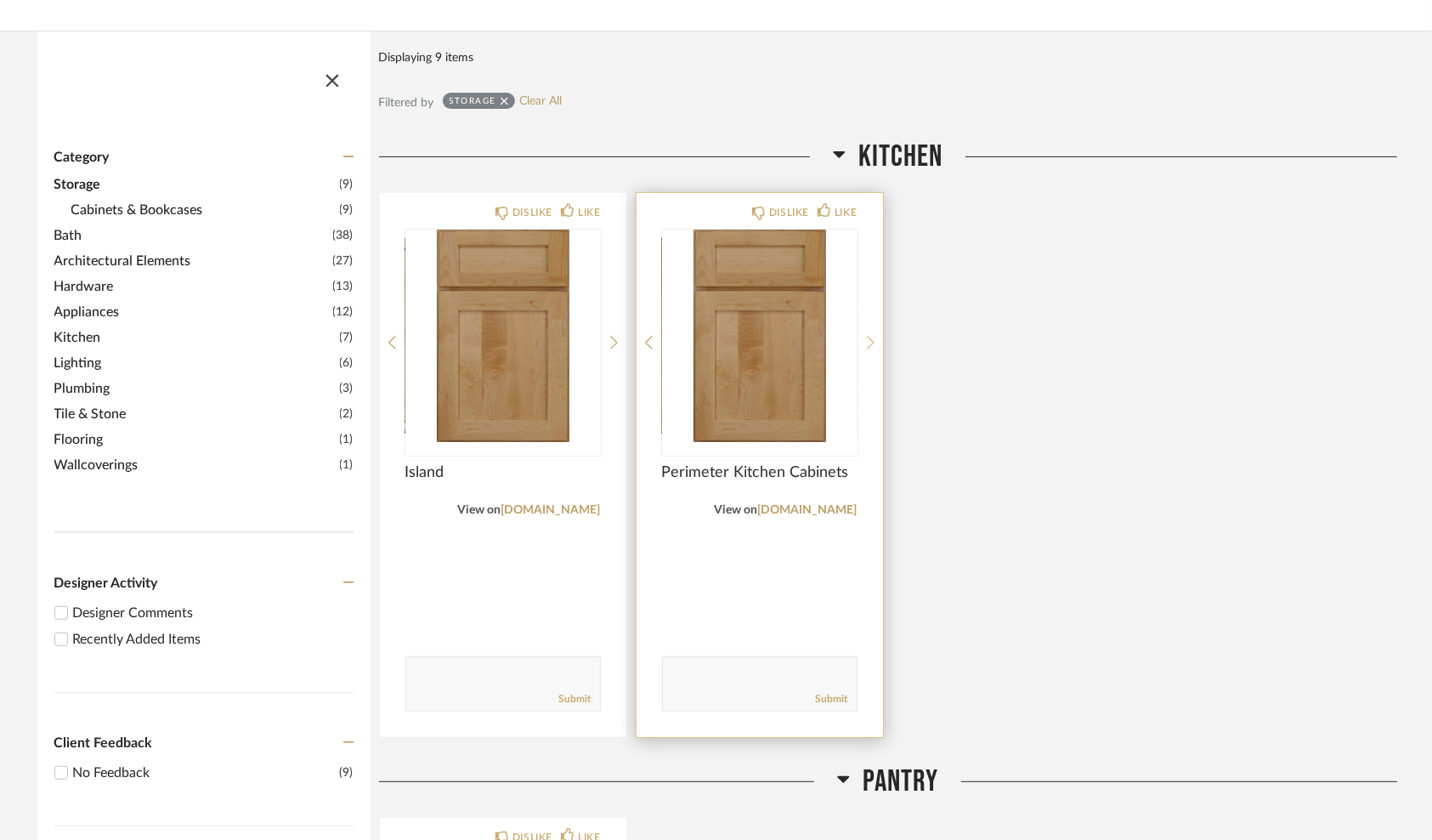
click at [871, 338] on icon at bounding box center [870, 343] width 8 height 16
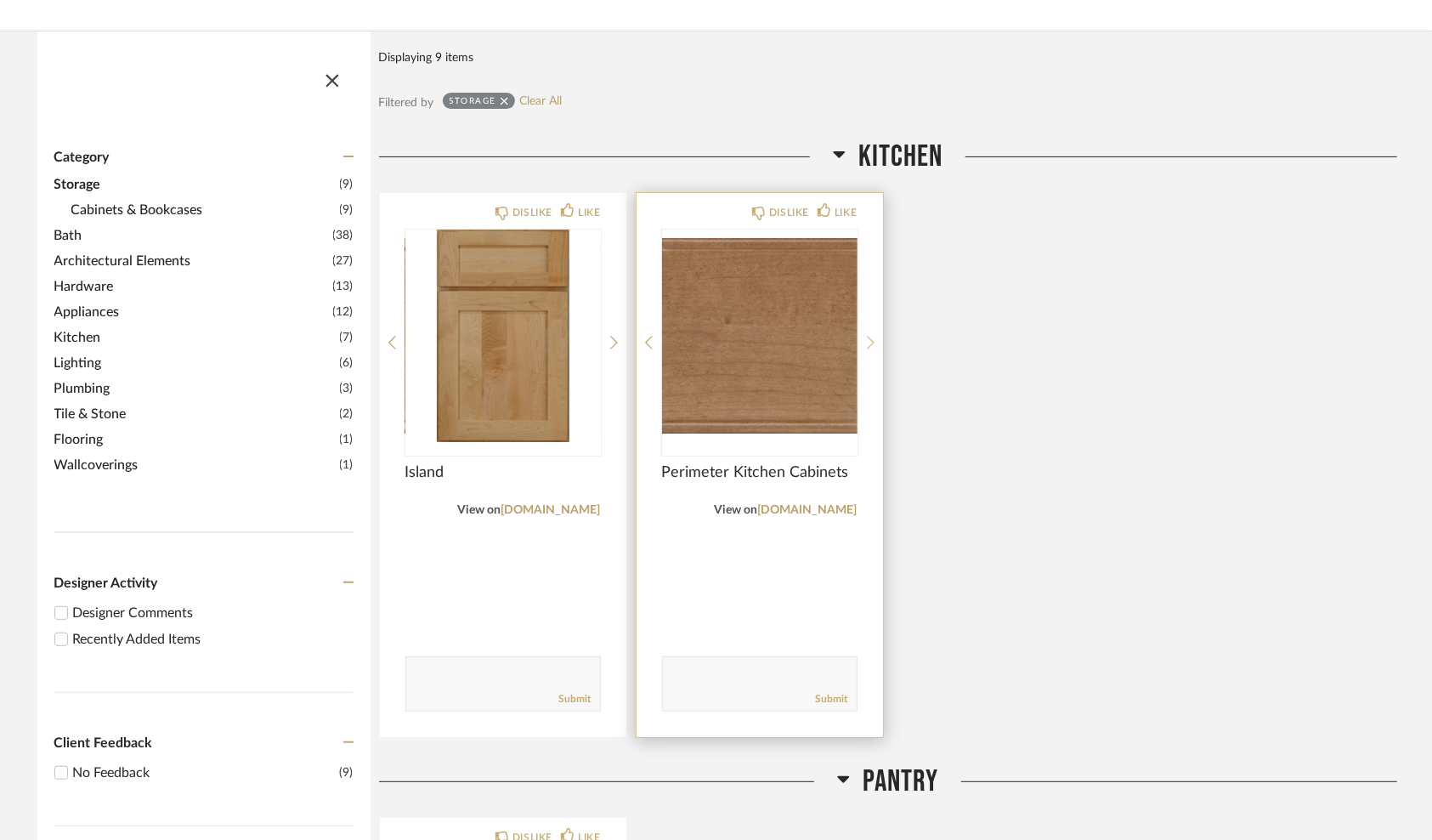
click at [871, 338] on icon at bounding box center [870, 343] width 8 height 16
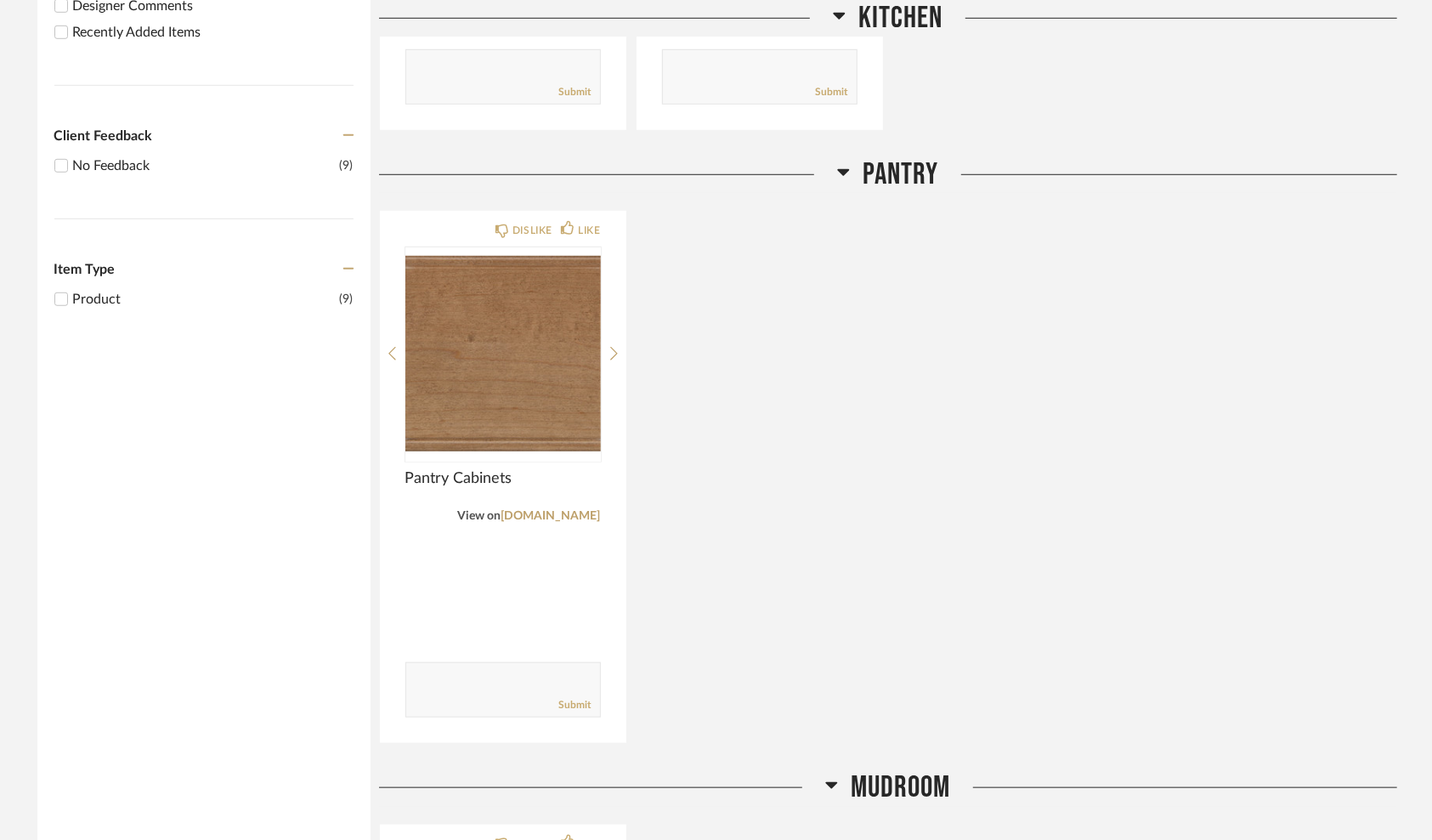
scroll to position [850, 0]
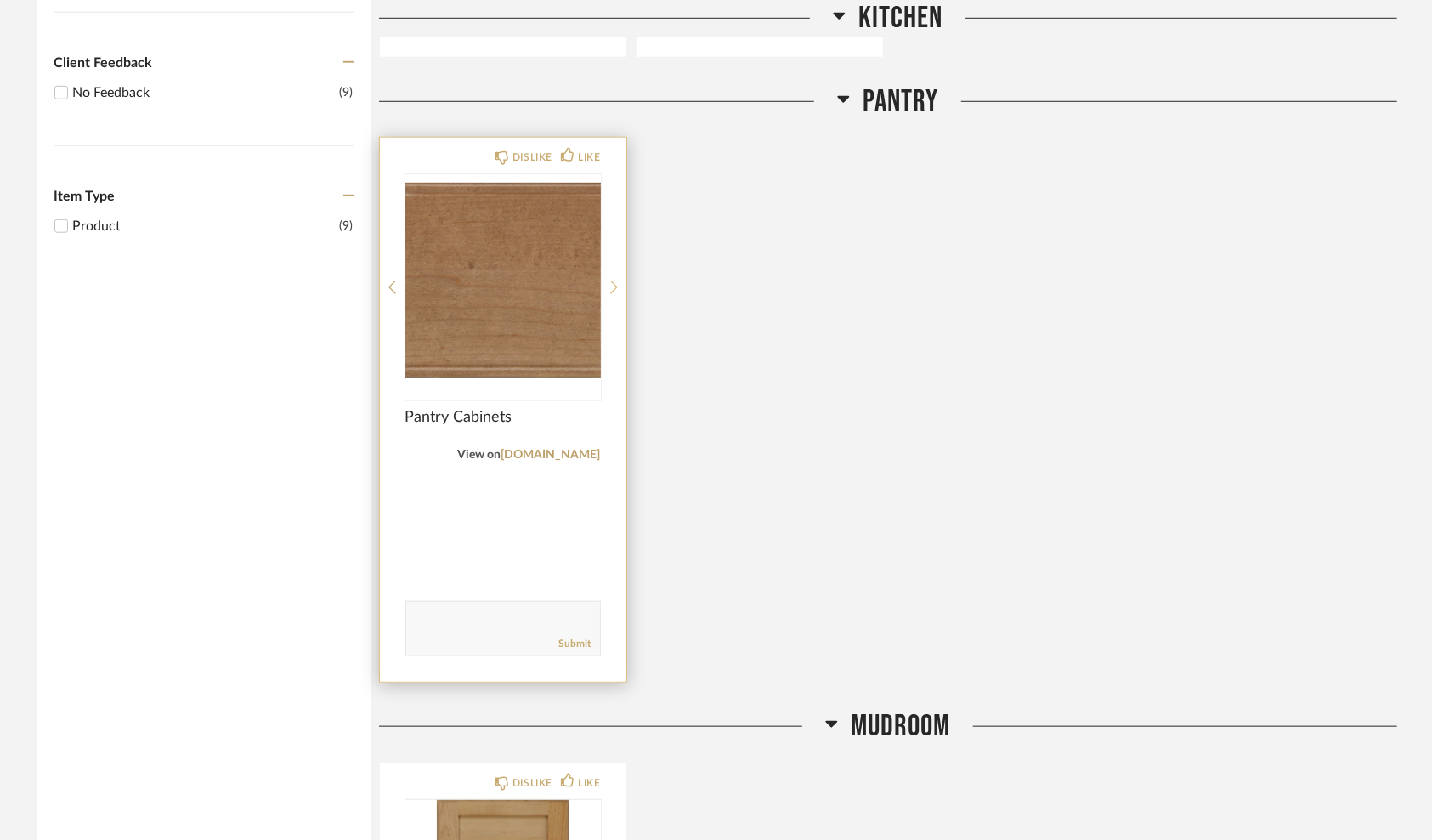
click at [612, 271] on div at bounding box center [614, 287] width 8 height 226
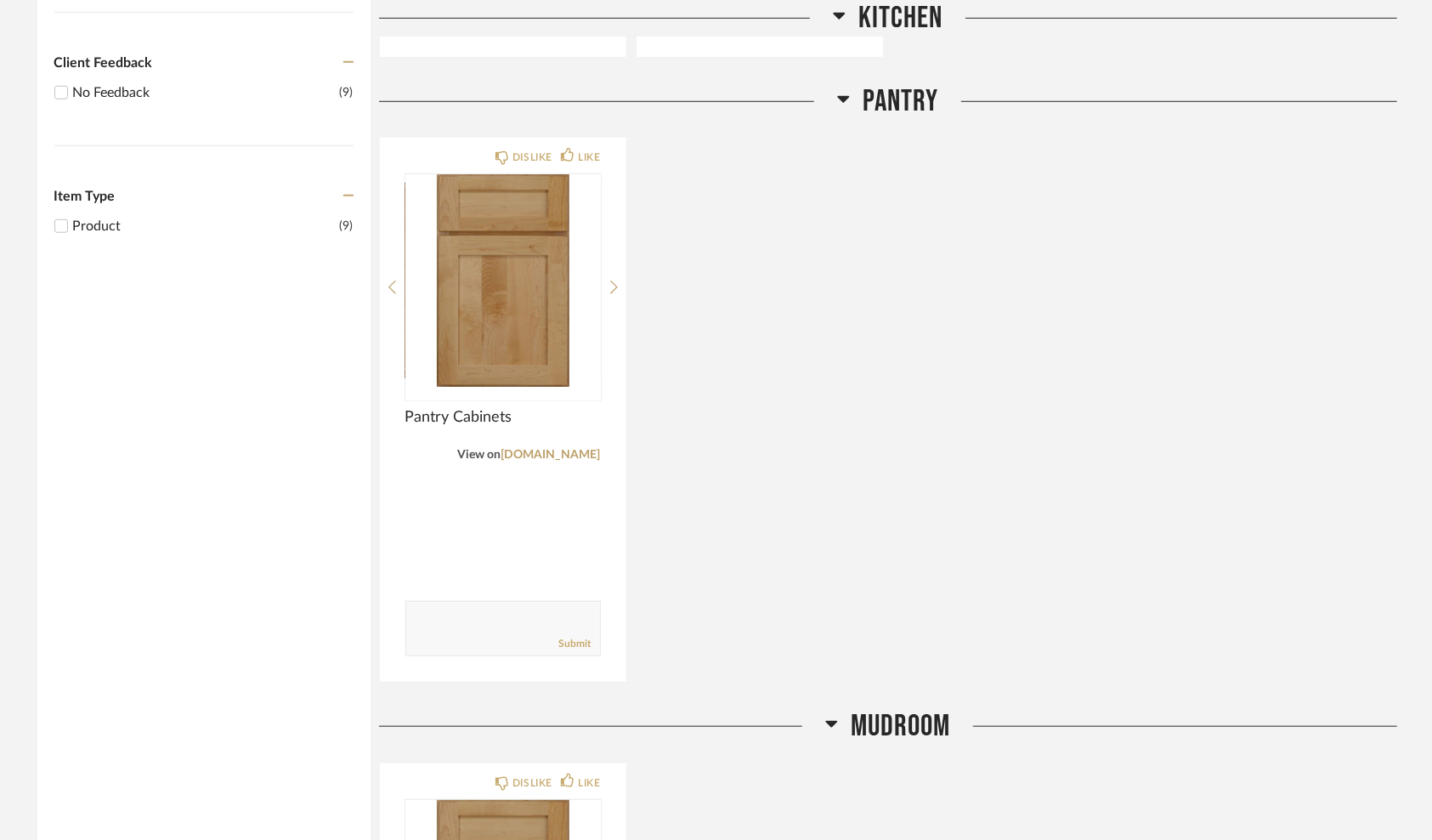
click at [732, 312] on div "DISLIKE LIKE Pantry Cabinets View on [DOMAIN_NAME] Comments: Submit" at bounding box center [888, 410] width 1018 height 546
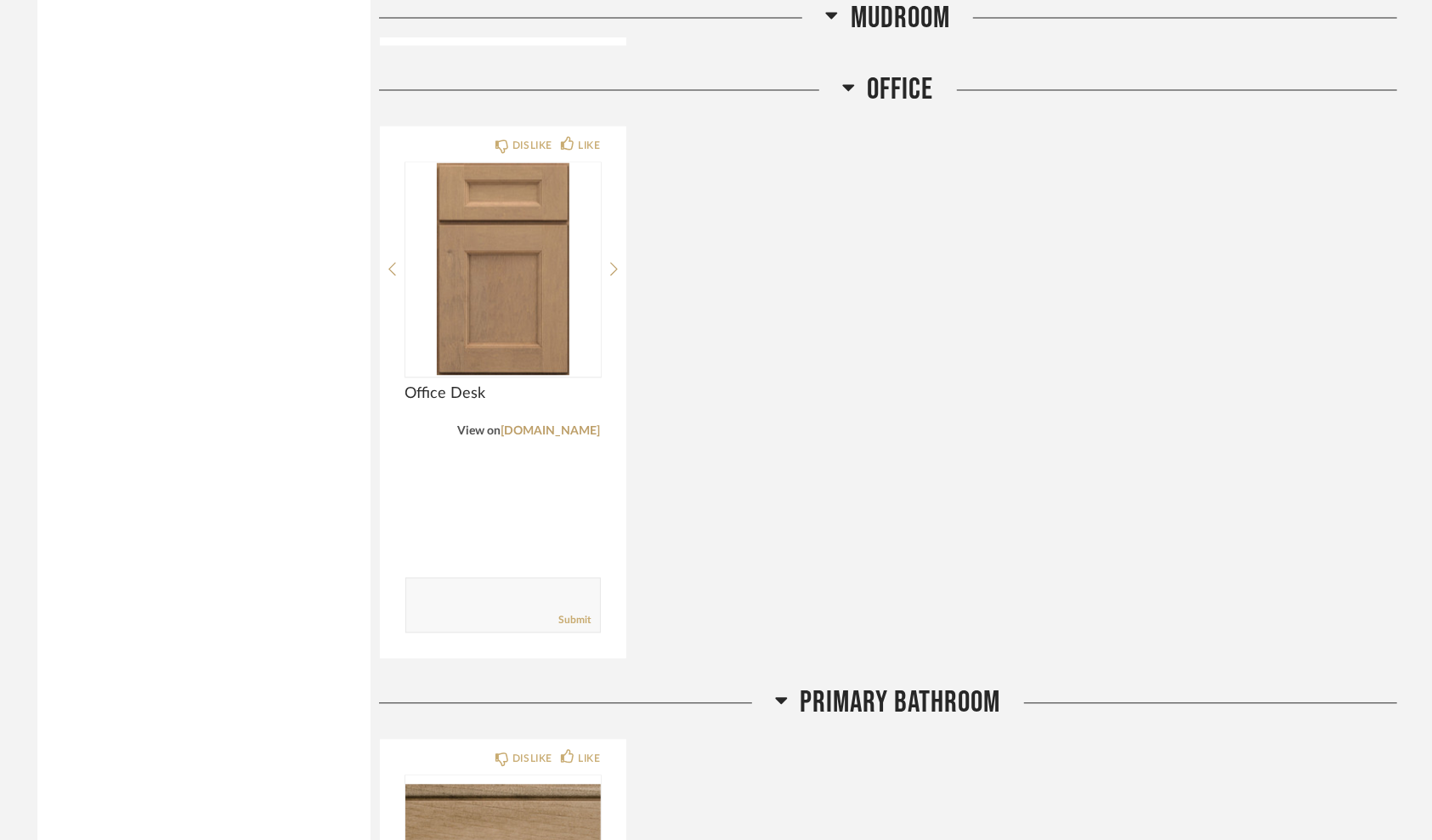
scroll to position [2125, 0]
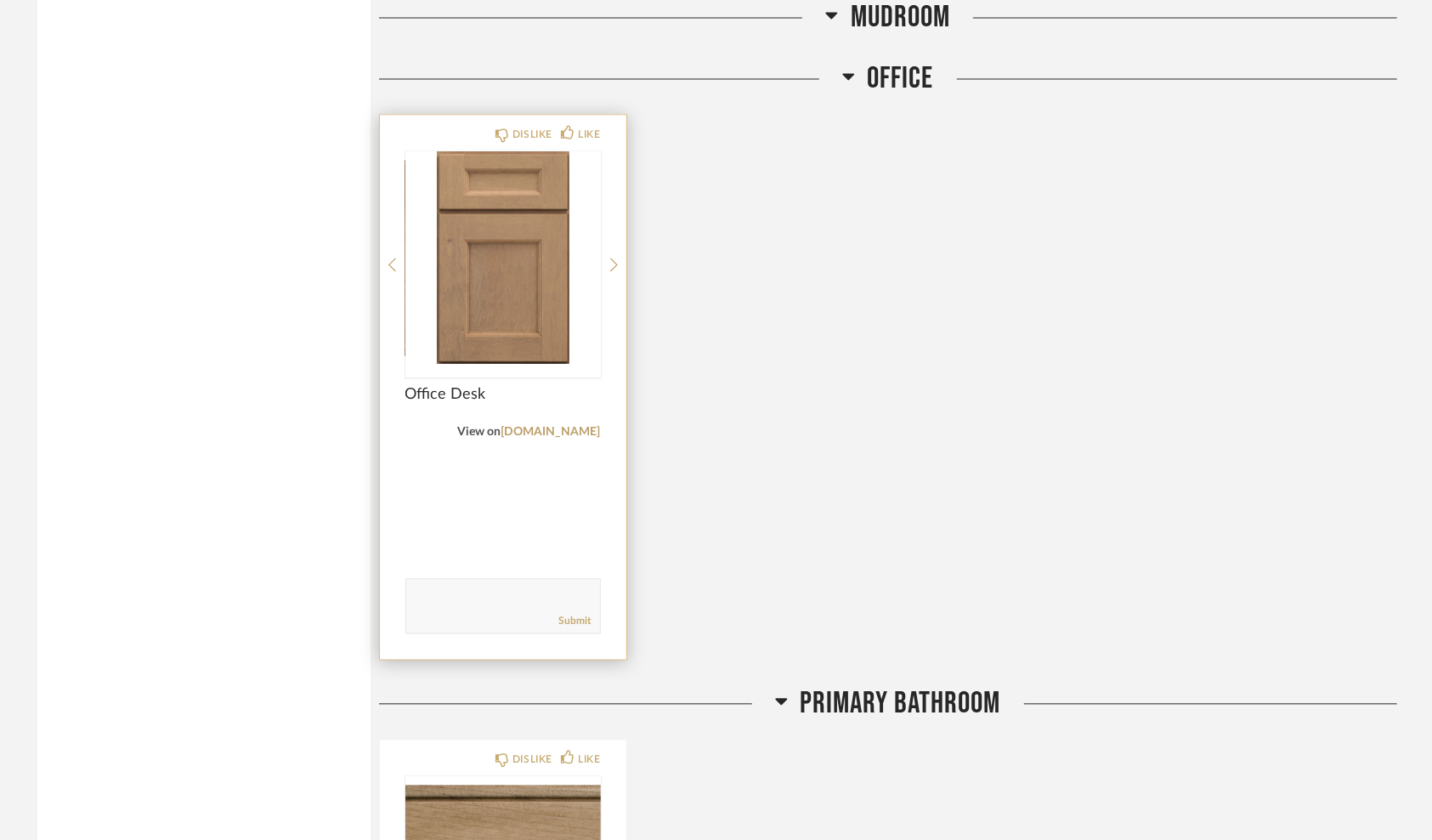
click at [500, 291] on img "0" at bounding box center [503, 258] width 195 height 213
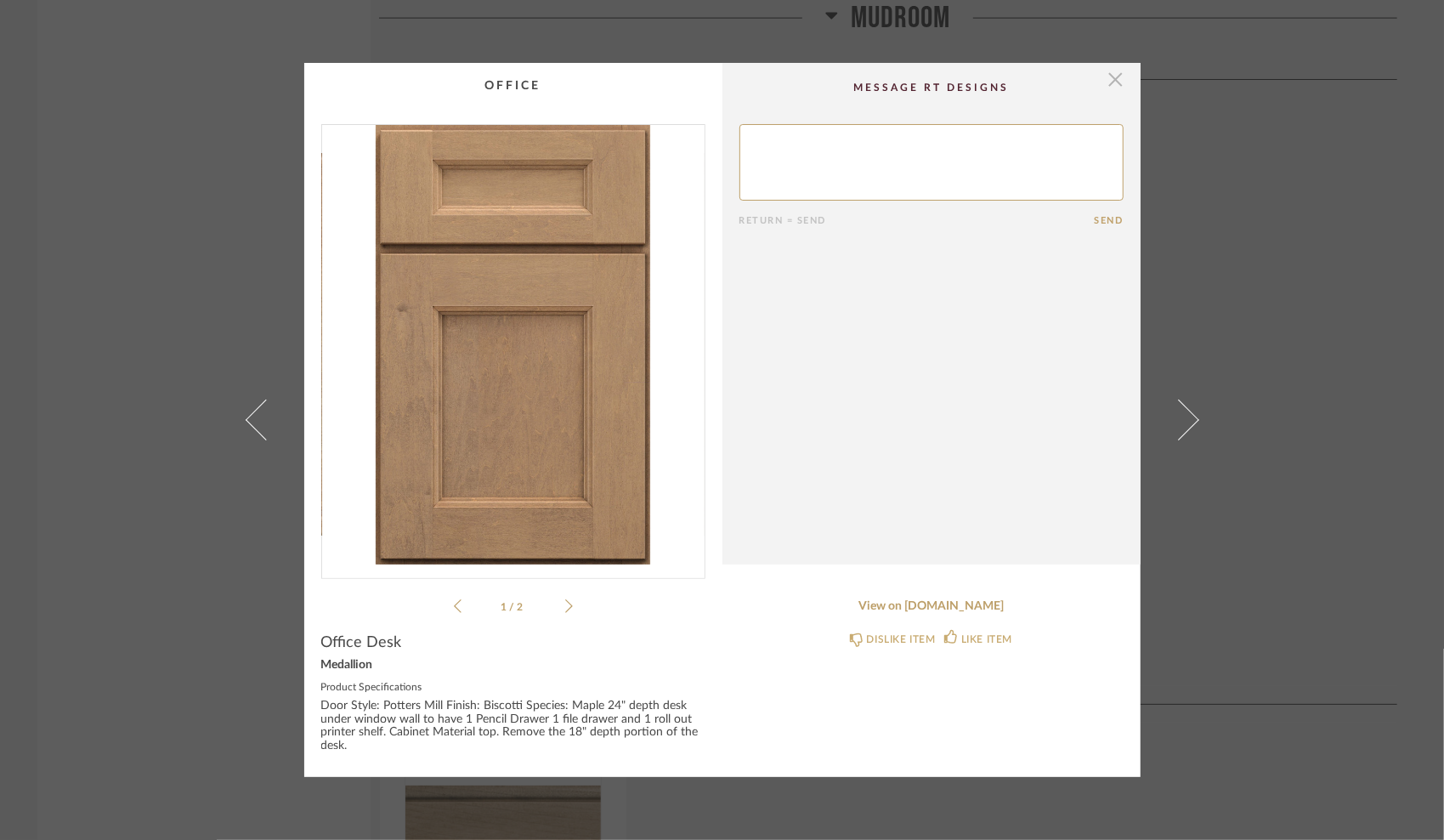
click at [1108, 74] on span "button" at bounding box center [1115, 79] width 34 height 34
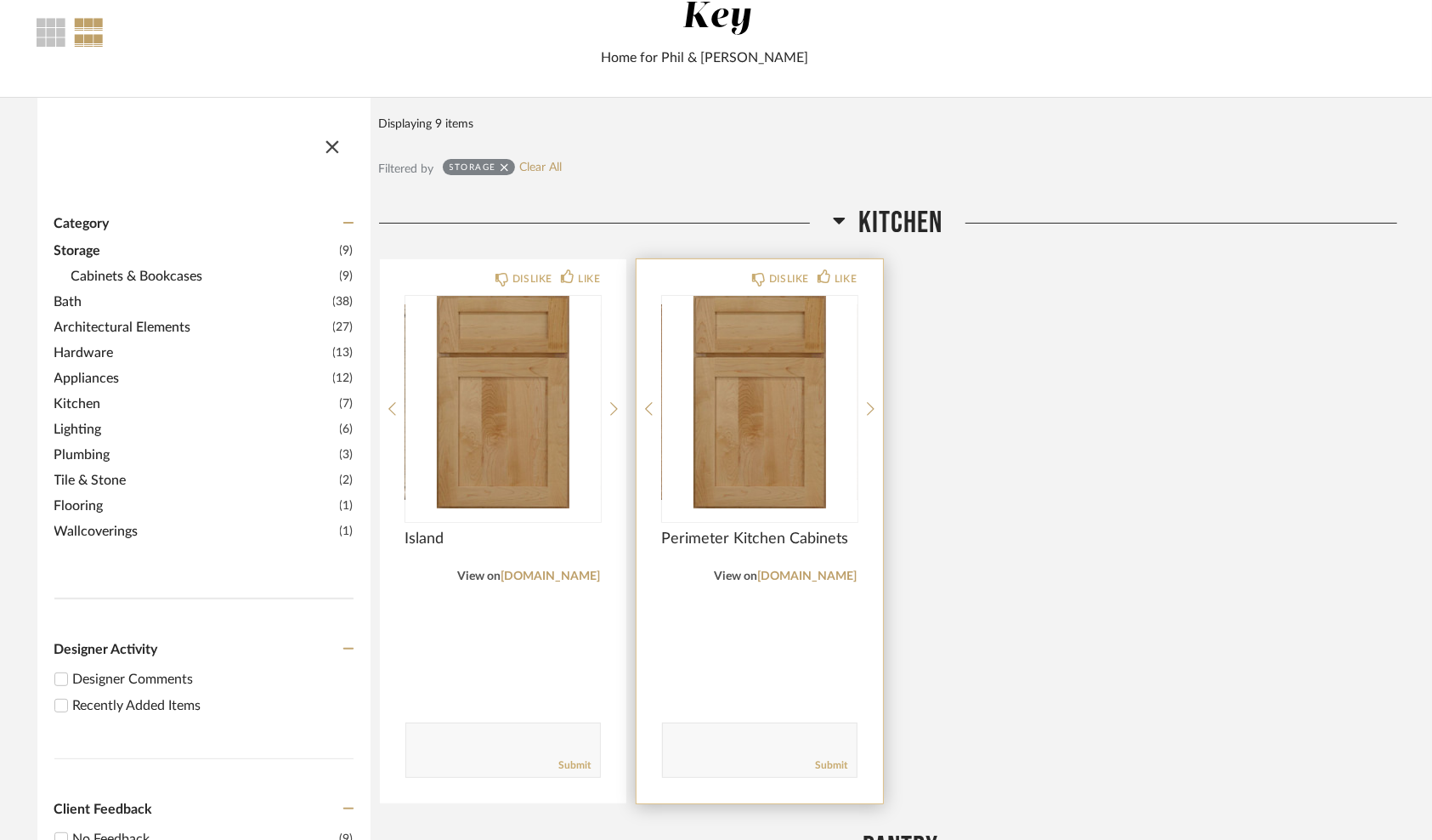
scroll to position [23, 0]
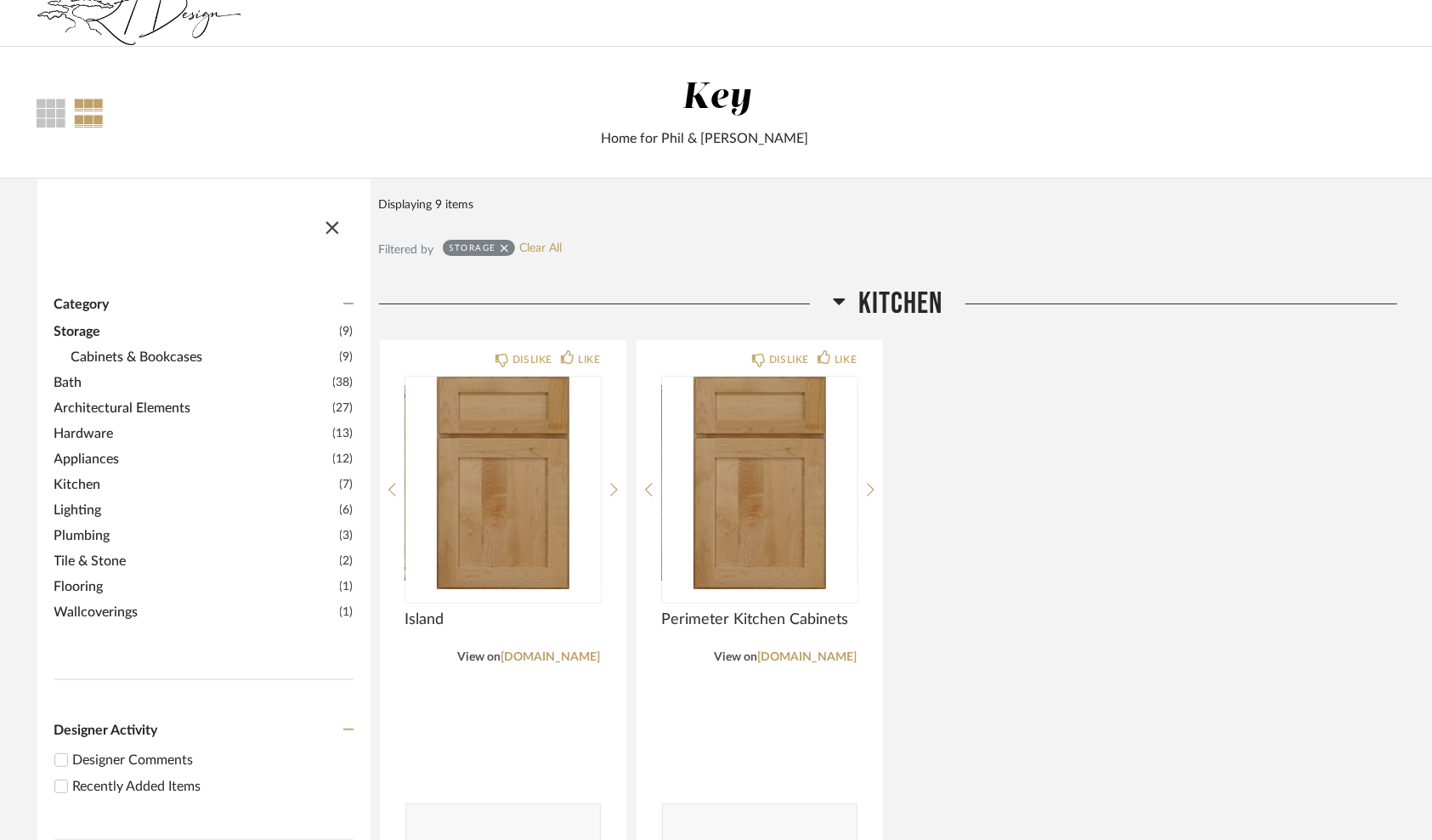
click at [72, 377] on span "Bath" at bounding box center [192, 383] width 274 height 21
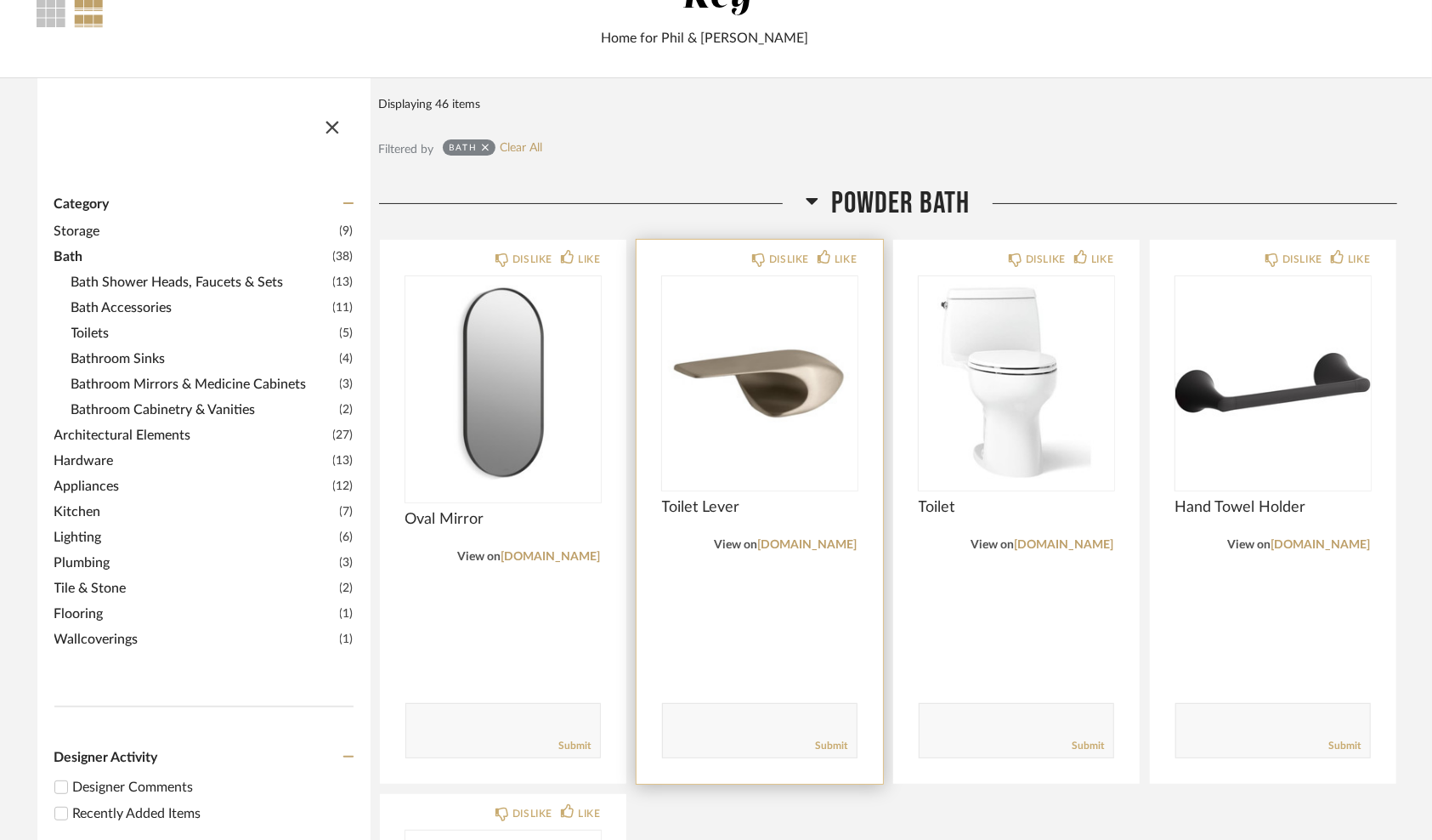
scroll to position [108, 0]
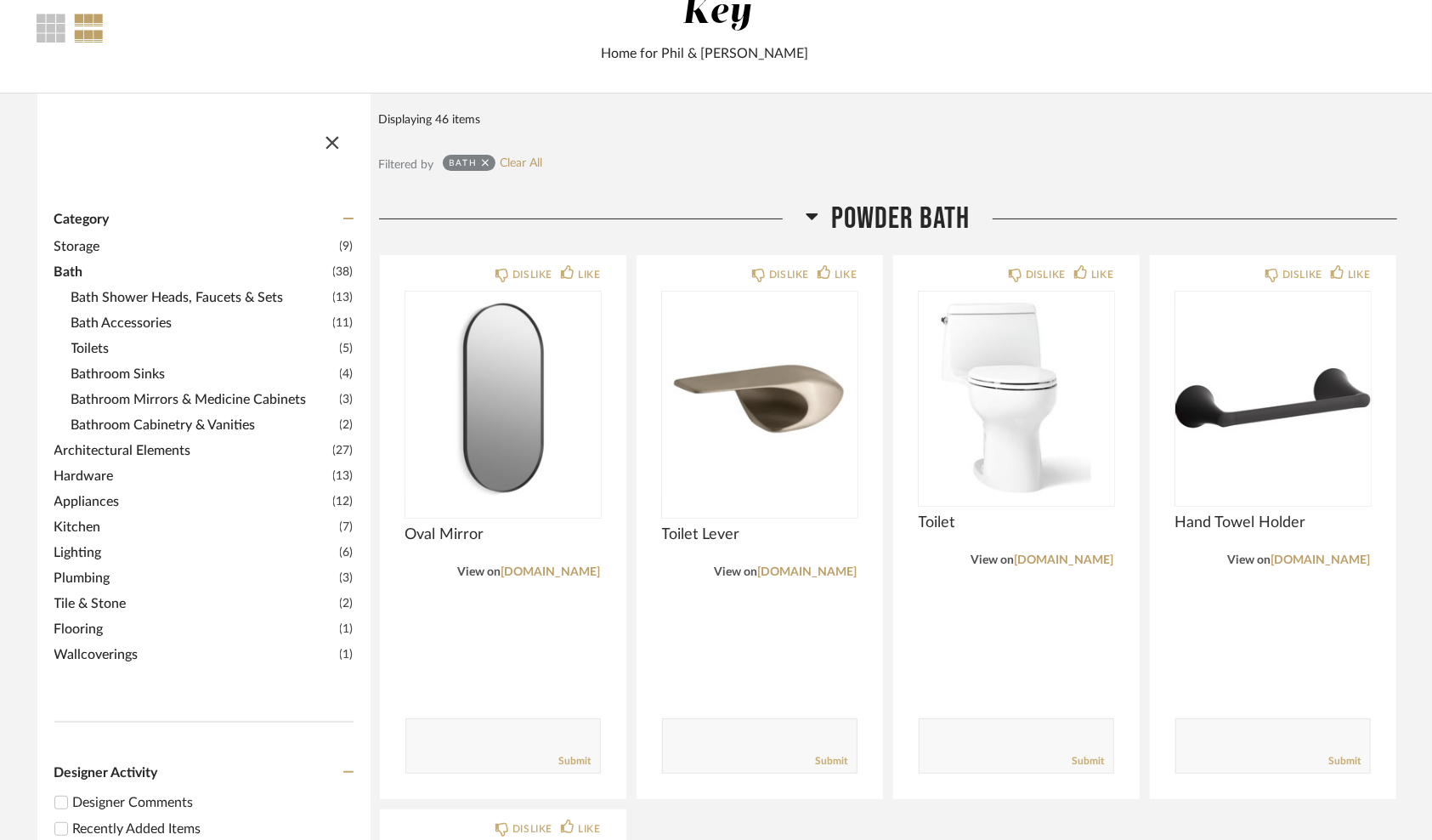
click at [79, 443] on span "Architectural Elements" at bounding box center [192, 450] width 274 height 21
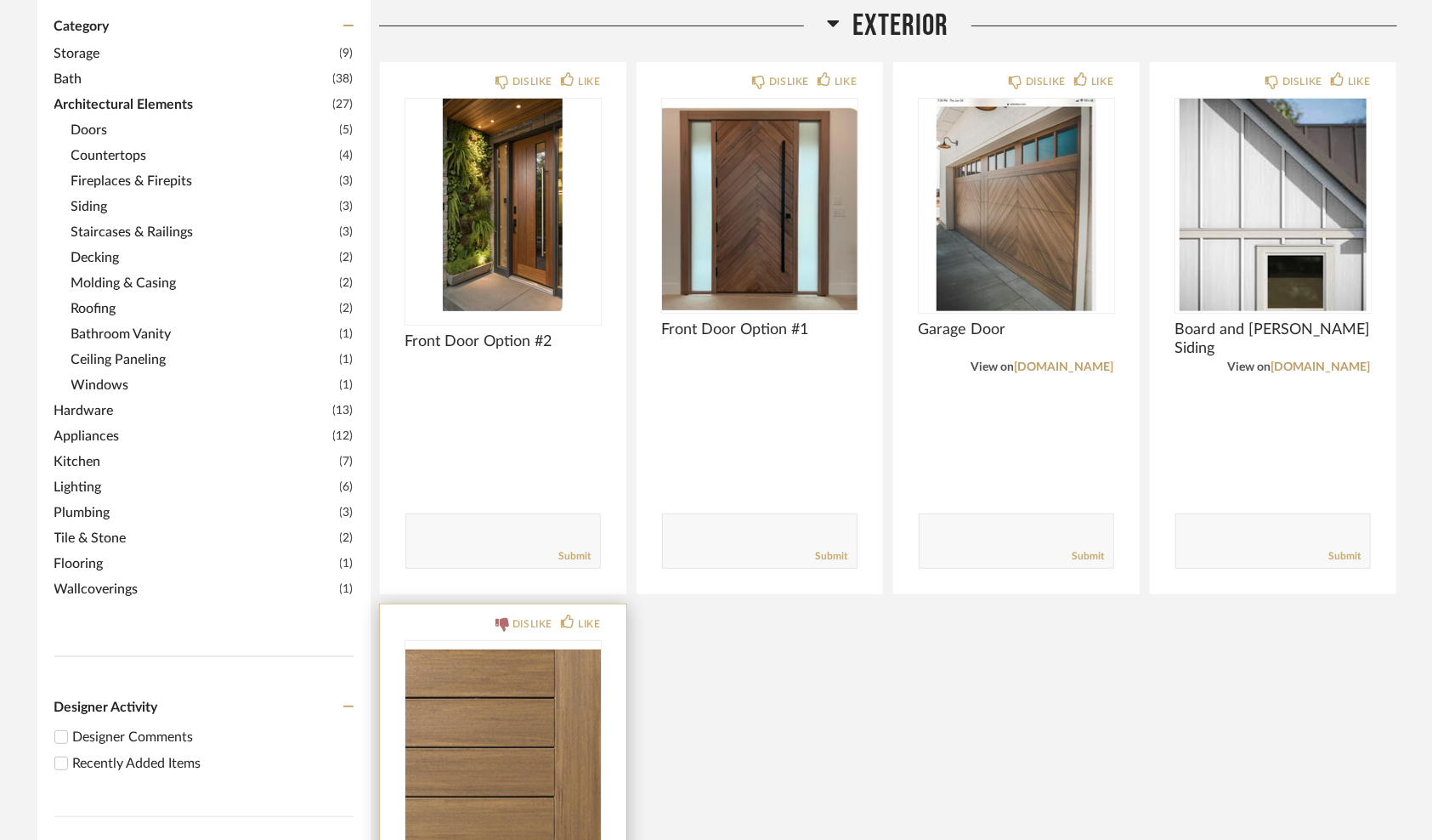
scroll to position [278, 0]
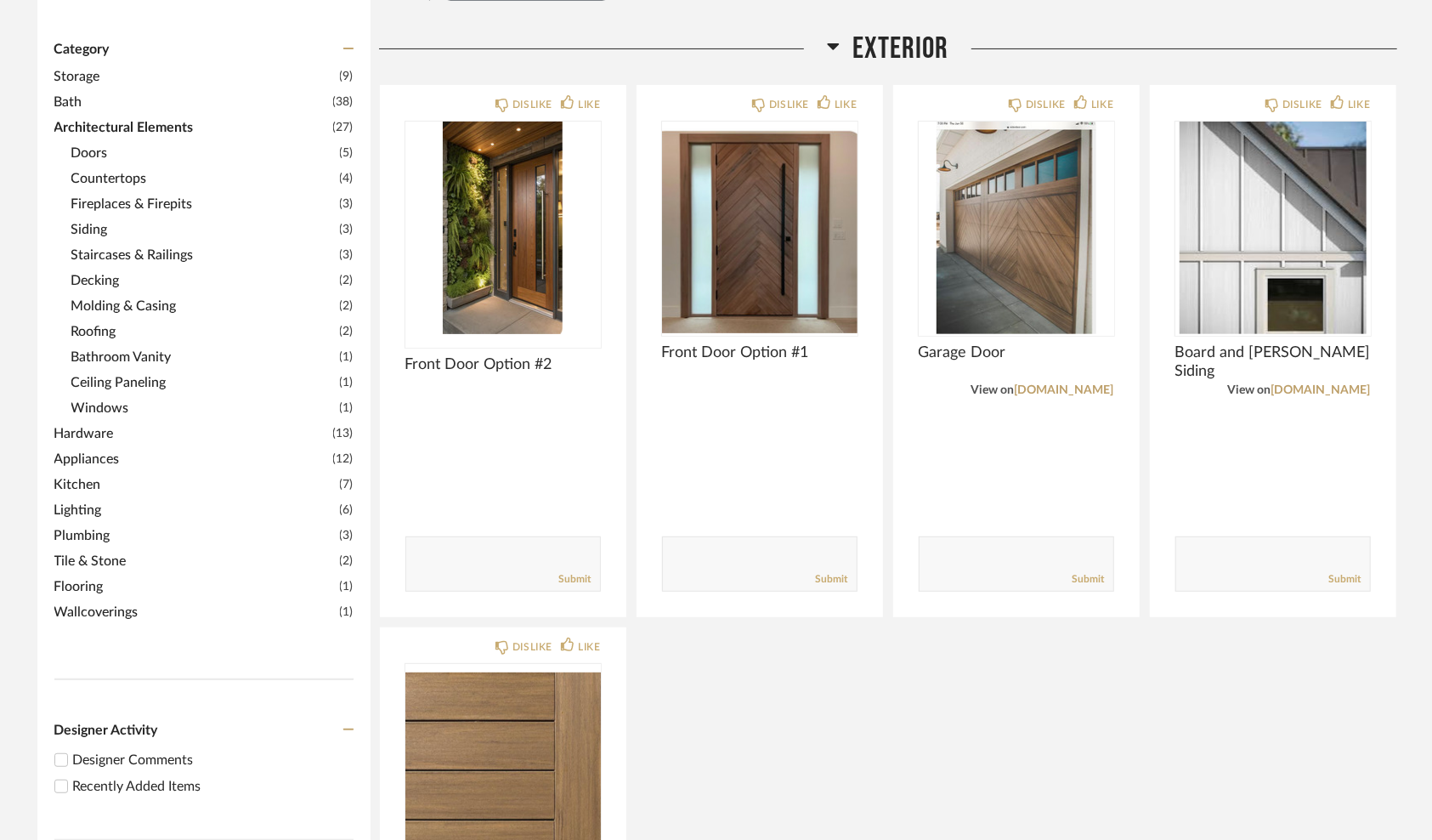
click at [86, 424] on span "Hardware" at bounding box center [192, 434] width 274 height 21
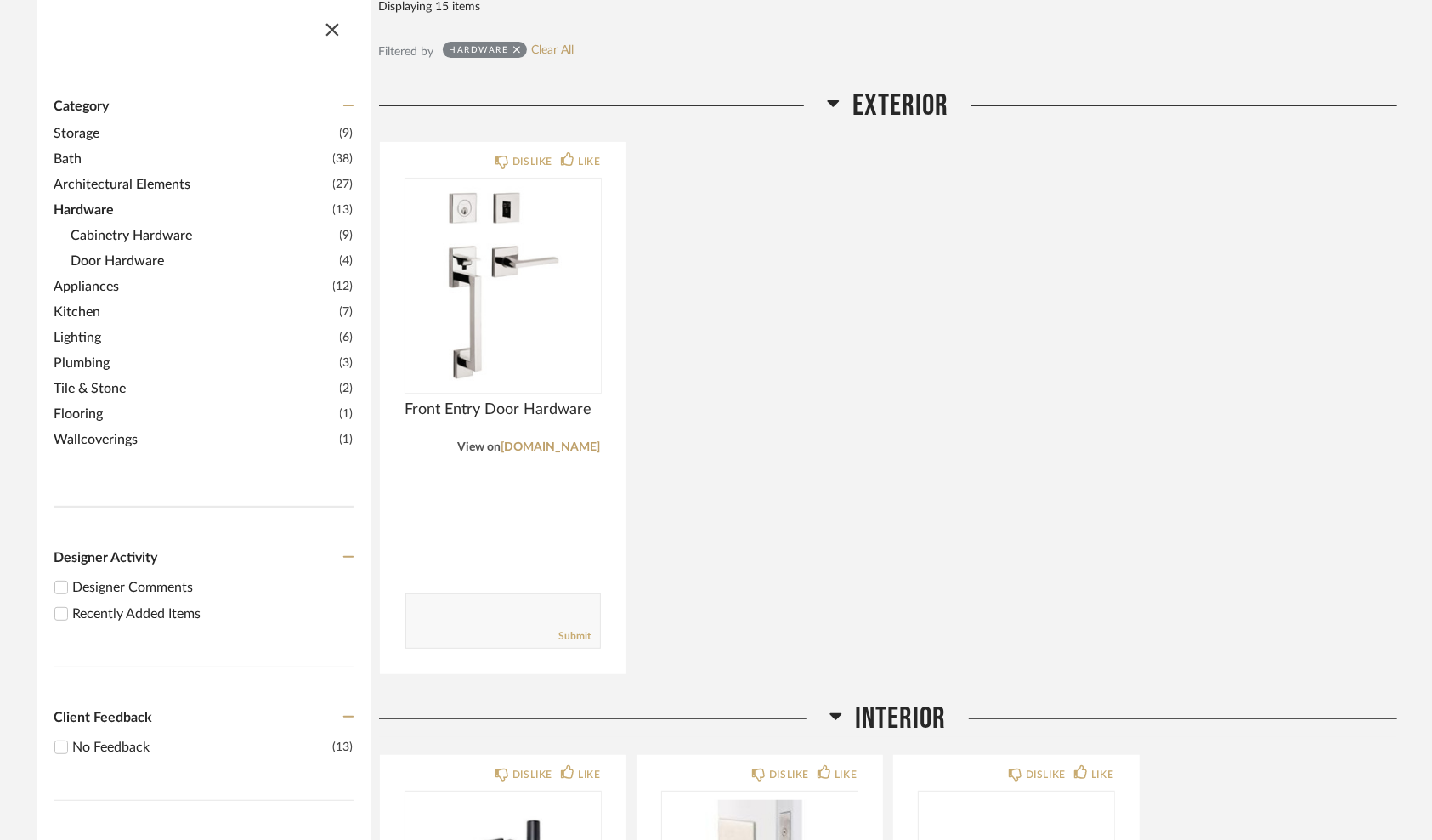
scroll to position [0, 0]
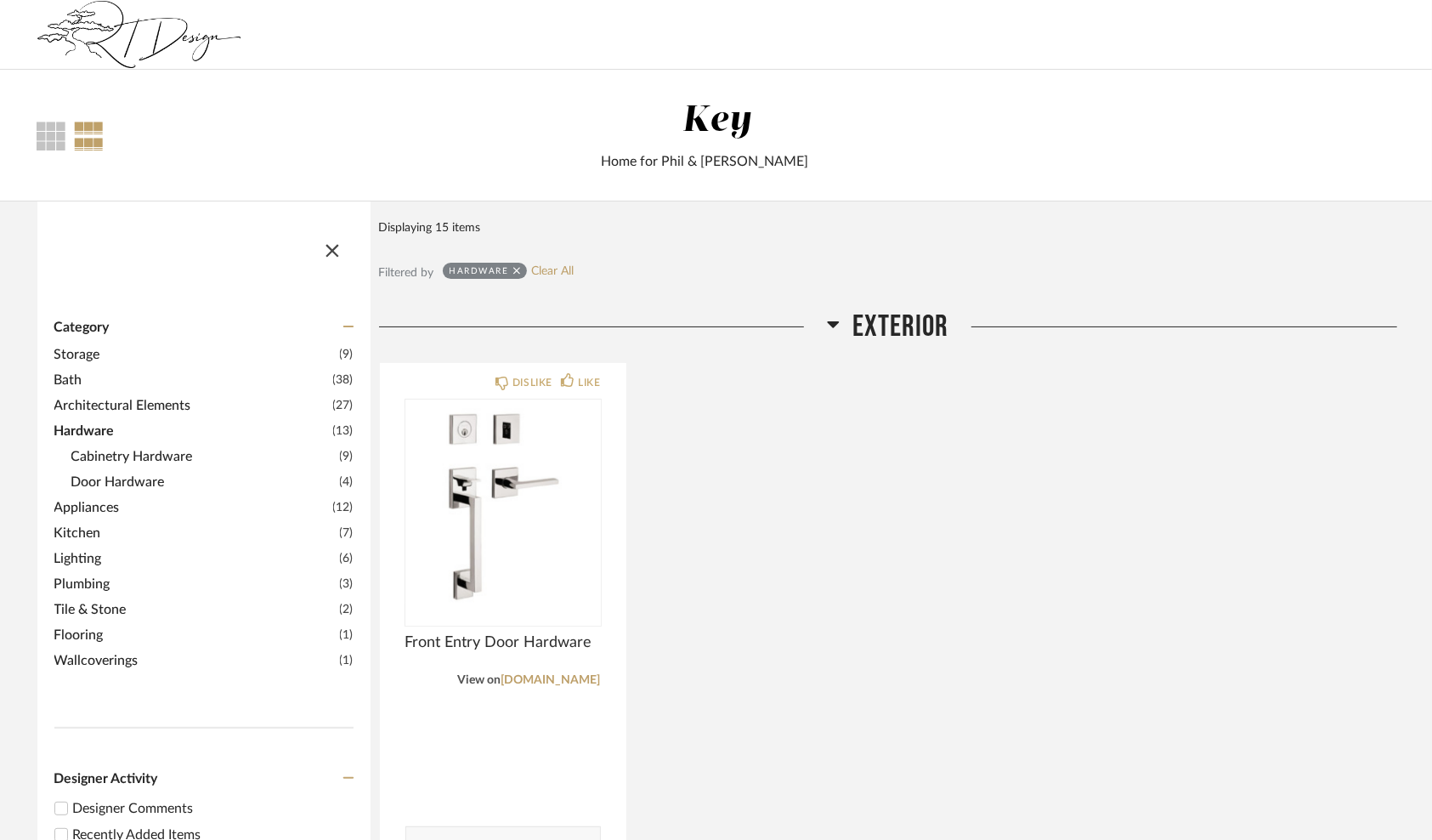
click at [76, 526] on span "Kitchen" at bounding box center [195, 533] width 281 height 21
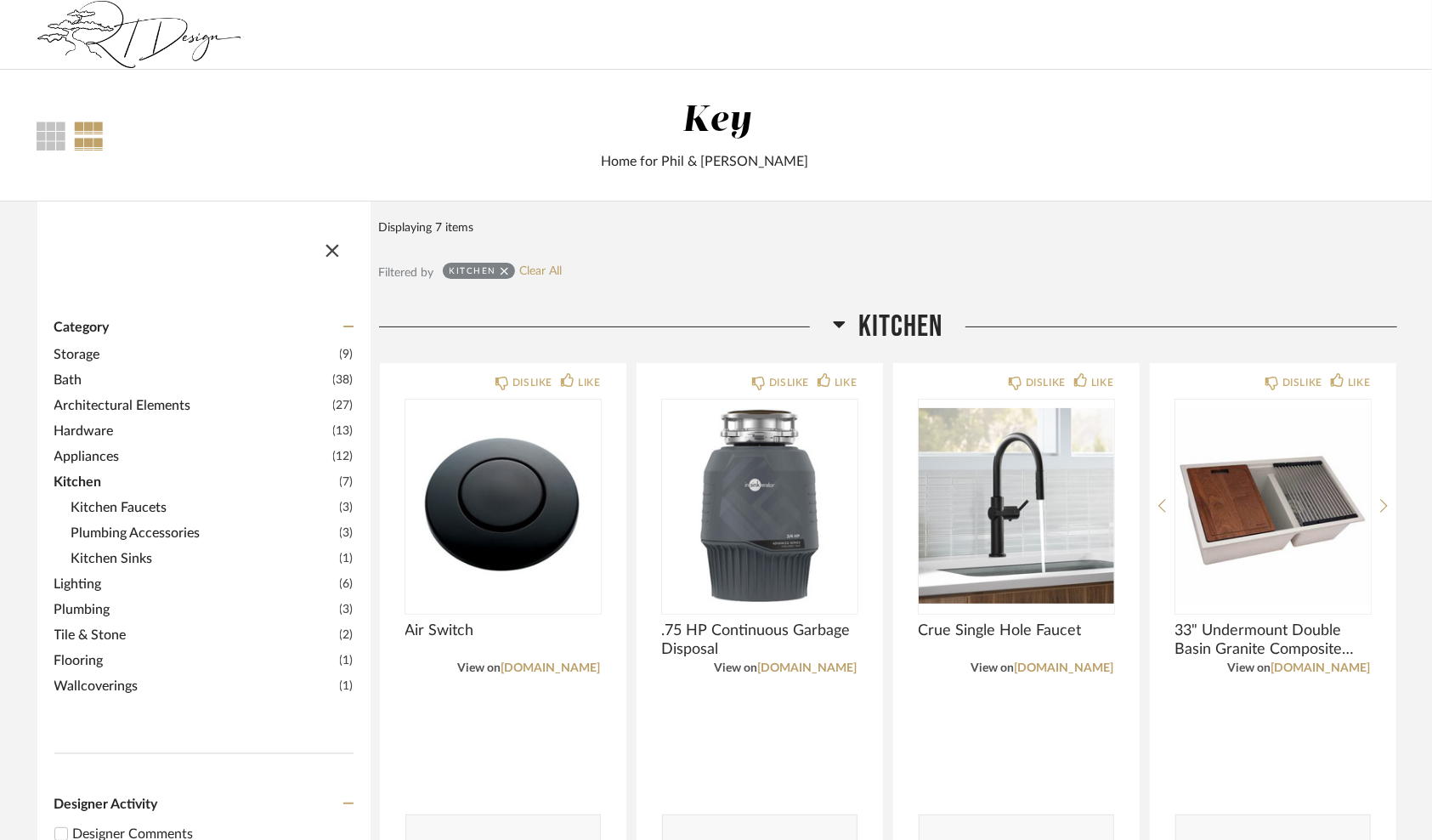
click at [69, 628] on span "Tile & Stone" at bounding box center [195, 635] width 281 height 21
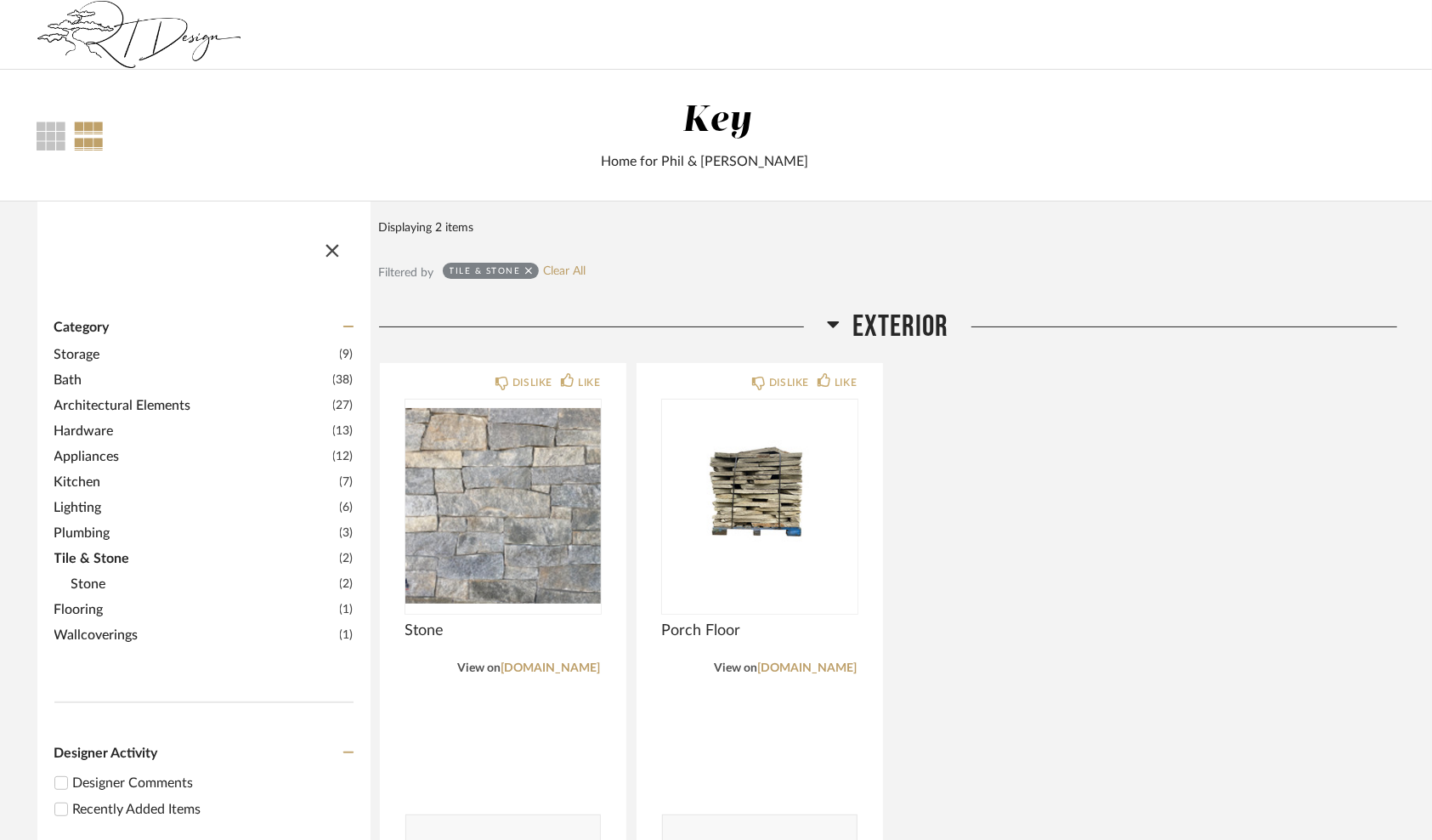
click at [82, 633] on span "Wallcoverings" at bounding box center [195, 635] width 281 height 21
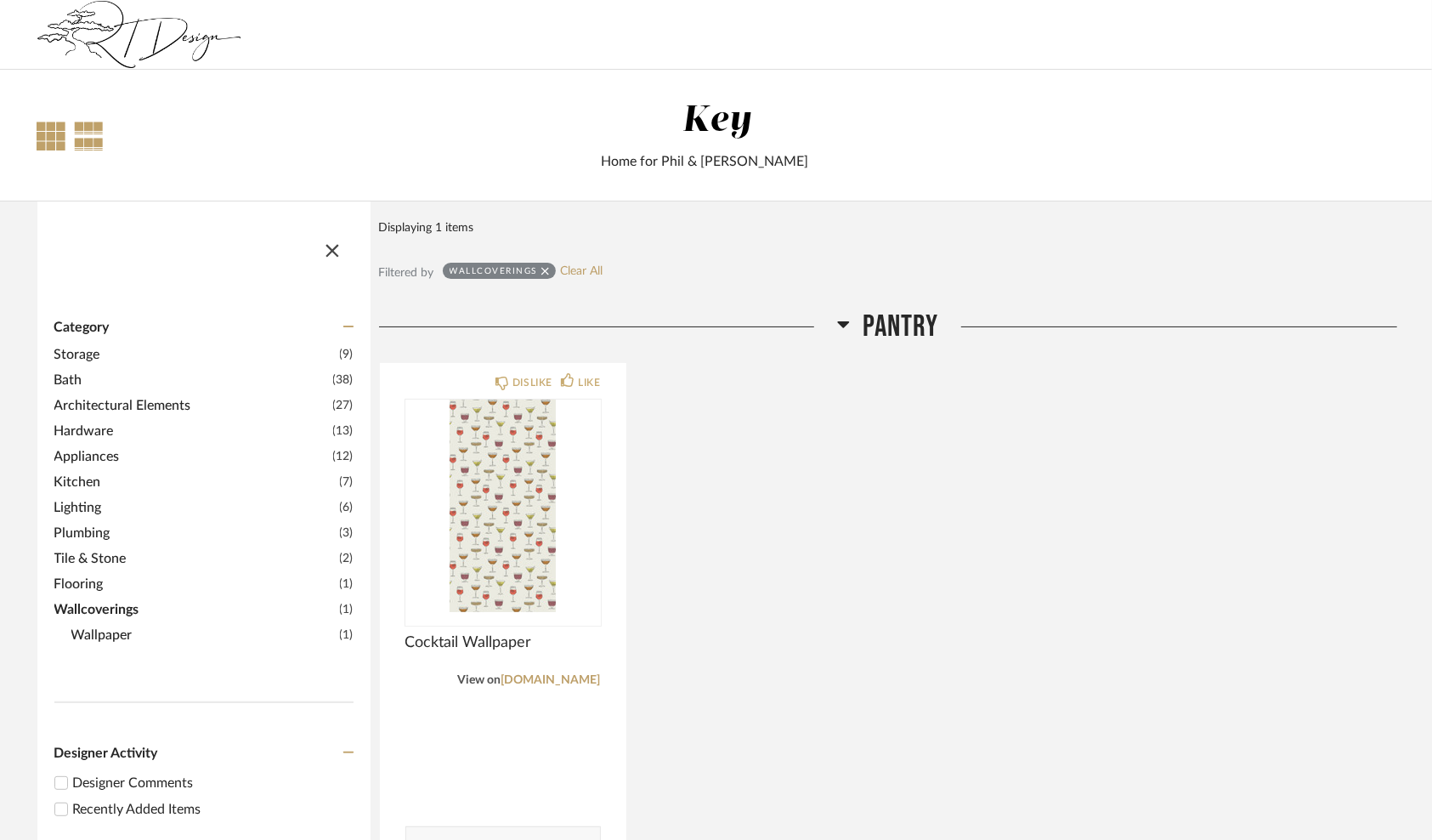
click at [46, 131] on div at bounding box center [51, 135] width 29 height 29
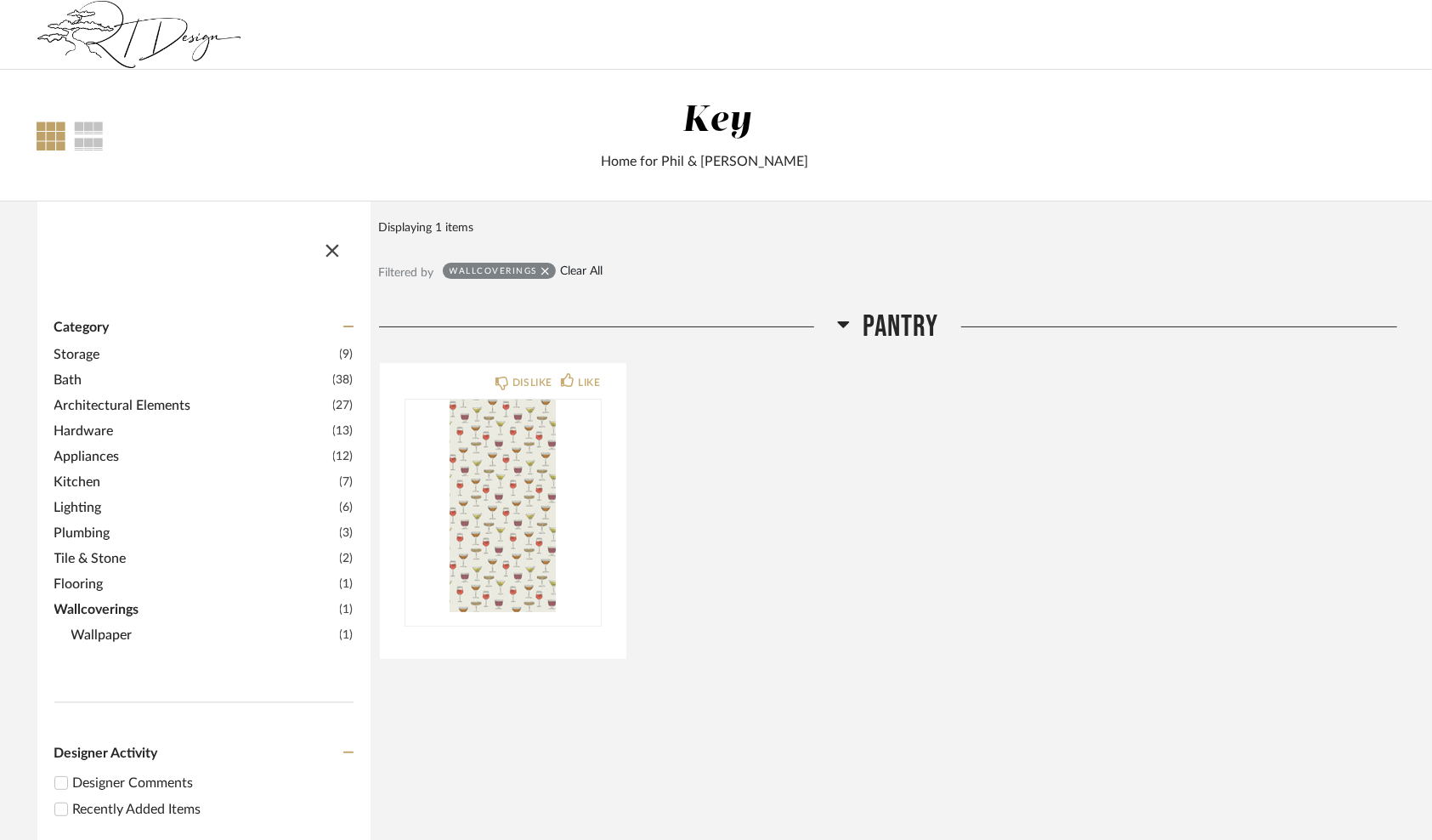
click at [582, 268] on link "Clear All" at bounding box center [581, 272] width 43 height 15
